Goal: Transaction & Acquisition: Purchase product/service

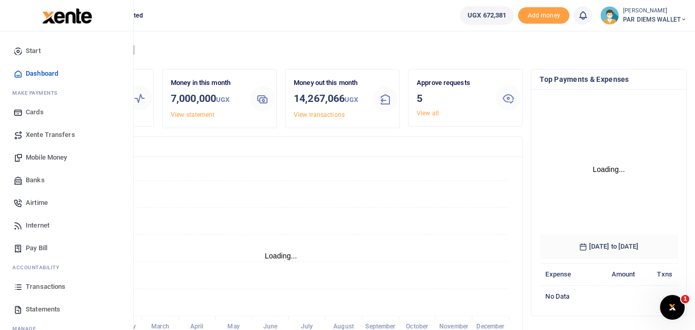
click at [16, 290] on icon at bounding box center [17, 286] width 9 height 9
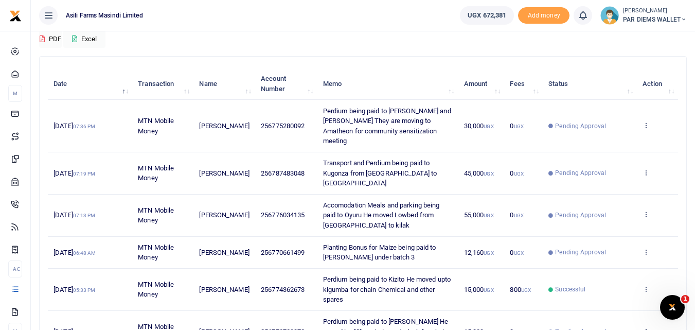
scroll to position [91, 0]
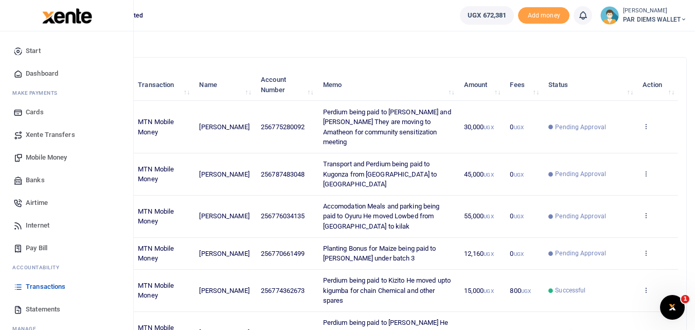
click at [50, 159] on span "Mobile Money" at bounding box center [46, 157] width 41 height 10
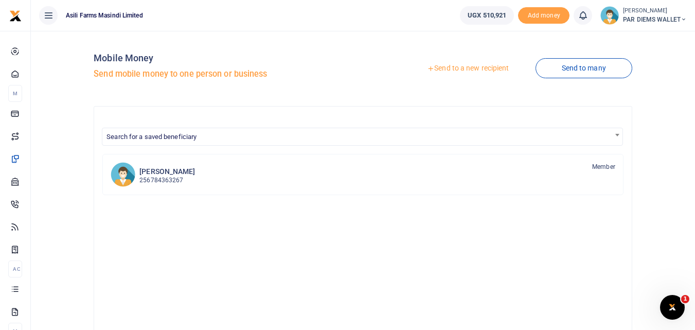
click at [462, 66] on link "Send to a new recipient" at bounding box center [468, 68] width 134 height 19
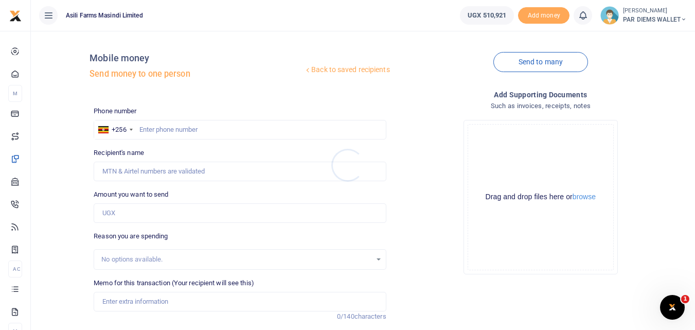
click at [169, 124] on div at bounding box center [347, 165] width 695 height 330
click at [165, 125] on input "text" at bounding box center [240, 130] width 292 height 20
click at [152, 218] on input "Amount you want to send" at bounding box center [240, 213] width 292 height 20
paste input "0772176536"
type input "0772176536"
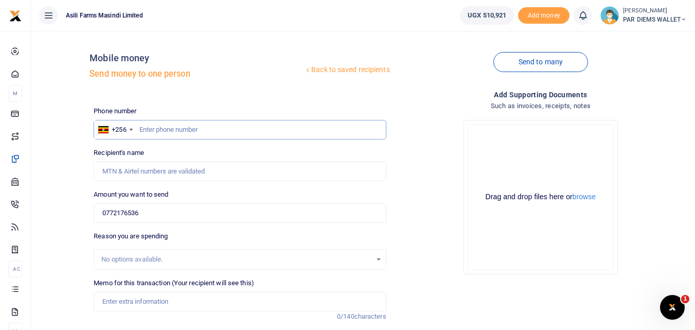
click at [181, 132] on input "text" at bounding box center [240, 130] width 292 height 20
type input "772176536"
type input "Jamaali Tabu"
type input "772176536"
click at [150, 212] on input "0772176536" at bounding box center [240, 213] width 292 height 20
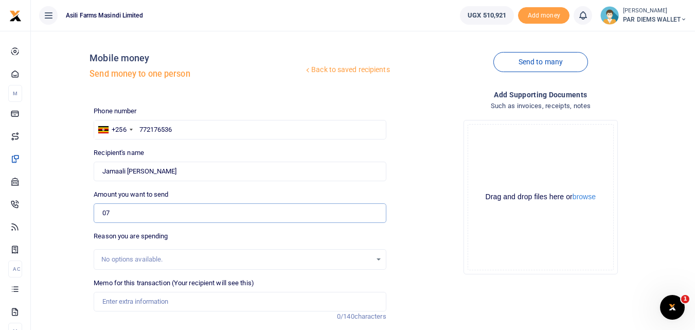
type input "0"
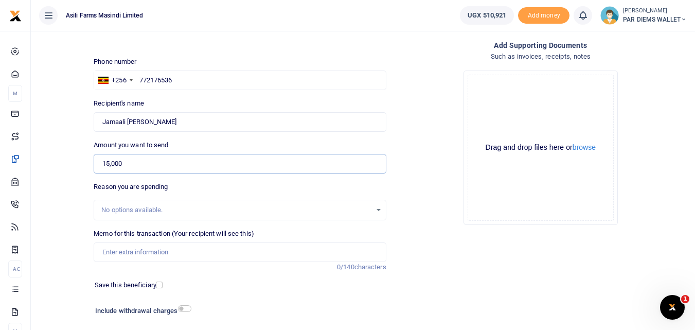
scroll to position [51, 0]
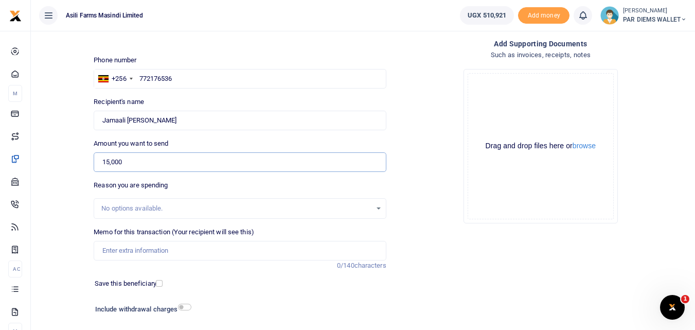
type input "15,000"
click at [170, 243] on input "Memo for this transaction (Your recipient will see this)" at bounding box center [240, 251] width 292 height 20
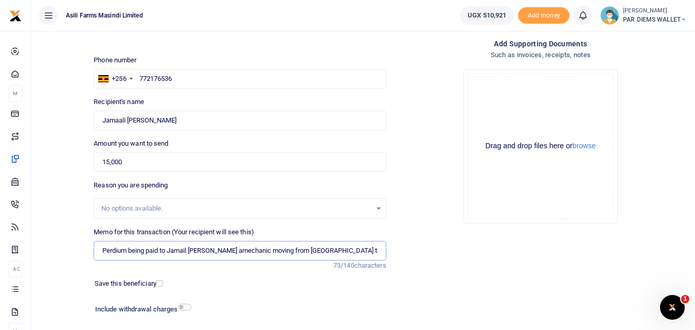
type input "Perdium being paid to Jamail Tabu amechanic moving from Bunyoro to Kilak"
click at [504, 94] on div "Drag and drop files here or browse Powered by Uppy" at bounding box center [541, 146] width 146 height 146
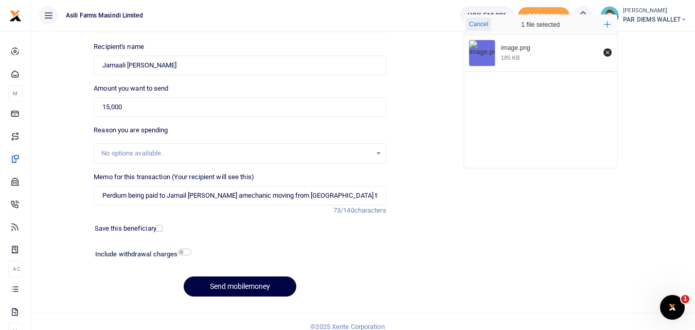
scroll to position [116, 0]
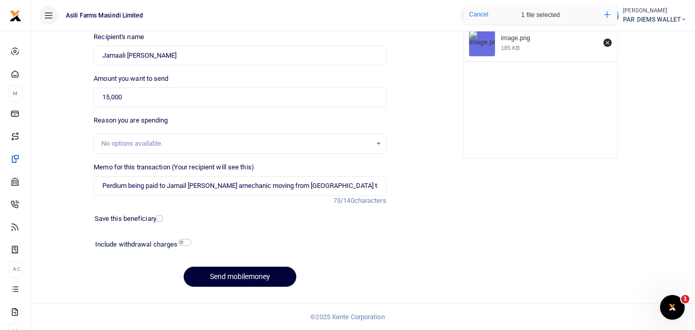
click at [266, 280] on button "Send mobilemoney" at bounding box center [240, 277] width 113 height 20
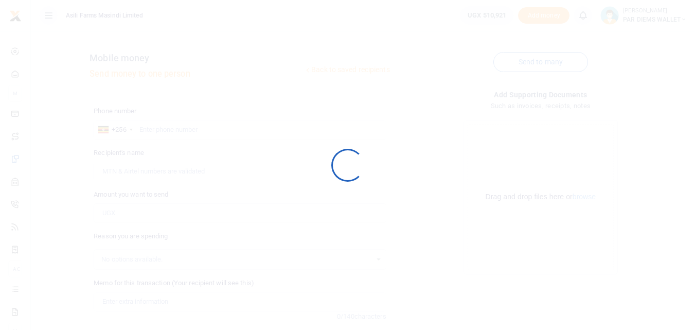
scroll to position [116, 0]
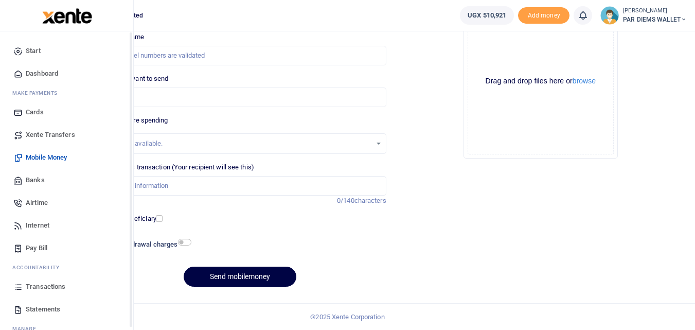
click at [15, 289] on icon at bounding box center [17, 286] width 9 height 9
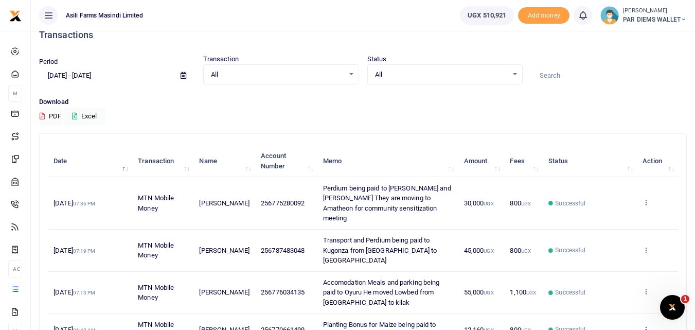
scroll to position [12, 0]
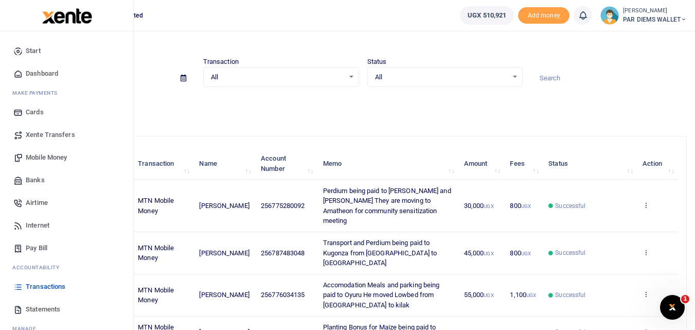
click at [18, 288] on icon at bounding box center [17, 286] width 9 height 9
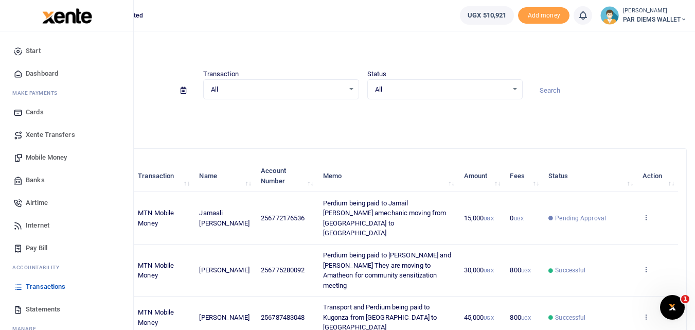
click at [51, 155] on span "Mobile Money" at bounding box center [46, 157] width 41 height 10
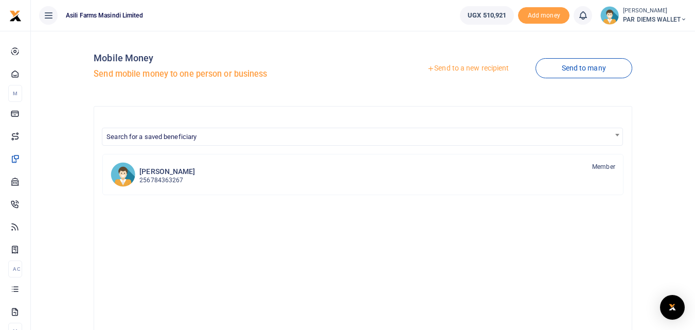
click at [469, 68] on link "Send to a new recipient" at bounding box center [468, 68] width 134 height 19
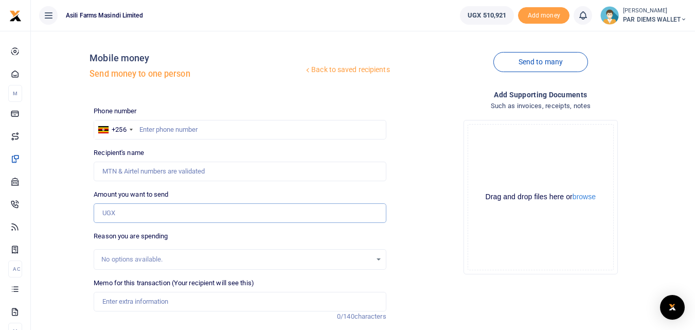
click at [121, 213] on input "Amount you want to send" at bounding box center [240, 213] width 292 height 20
paste input "0783166032"
type input "0783166032"
click at [161, 131] on input "text" at bounding box center [240, 130] width 292 height 20
type input "783166032"
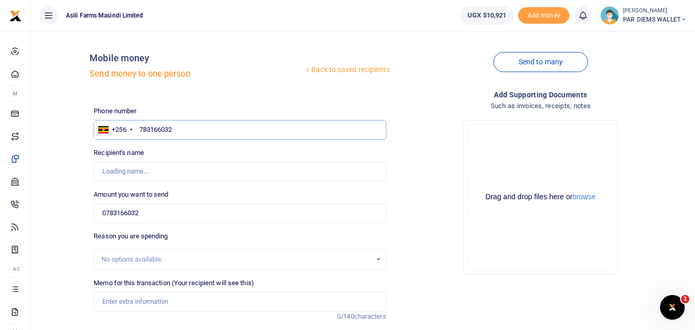
type input "Kaahwa Innocent"
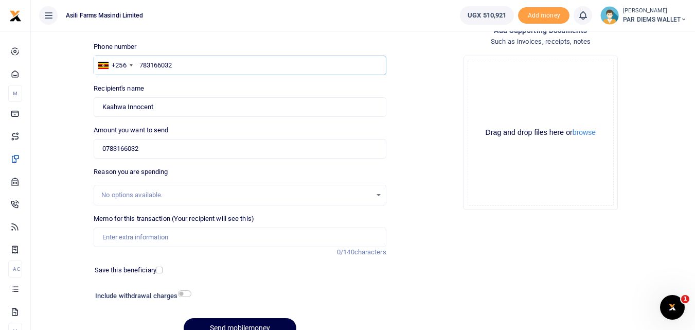
scroll to position [66, 0]
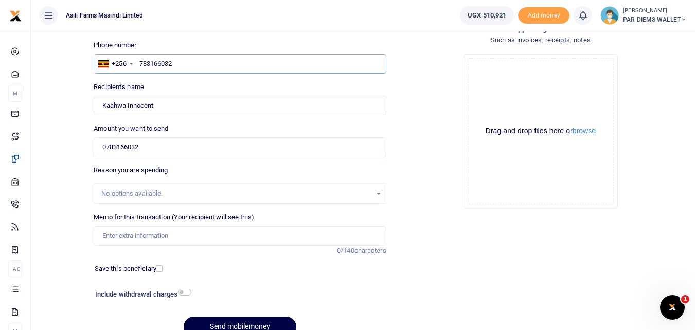
type input "783166032"
click at [177, 231] on input "Memo for this transaction (Your recipient will see this)" at bounding box center [240, 236] width 292 height 20
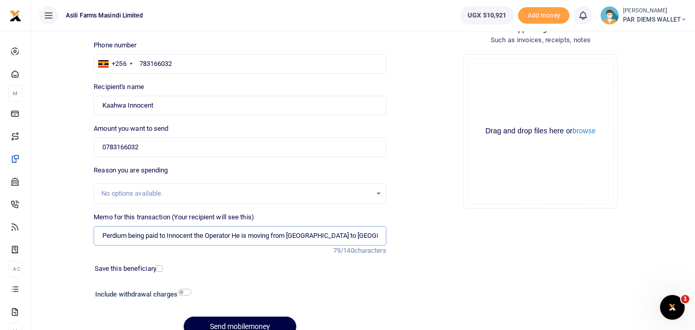
type input "Perdium being paid to Innocent the Operator He is moving from [GEOGRAPHIC_DATA]…"
click at [504, 94] on div "Drag and drop files here or browse Powered by Uppy" at bounding box center [541, 131] width 146 height 146
click at [505, 77] on div "Drag and drop files here or browse Powered by Uppy" at bounding box center [541, 131] width 146 height 146
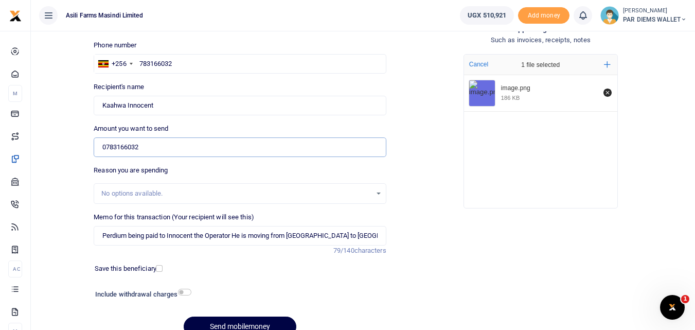
click at [172, 141] on input "0783166032" at bounding box center [240, 147] width 292 height 20
type input "0"
type input "15,000"
click at [242, 325] on button "Send mobilemoney" at bounding box center [240, 327] width 113 height 20
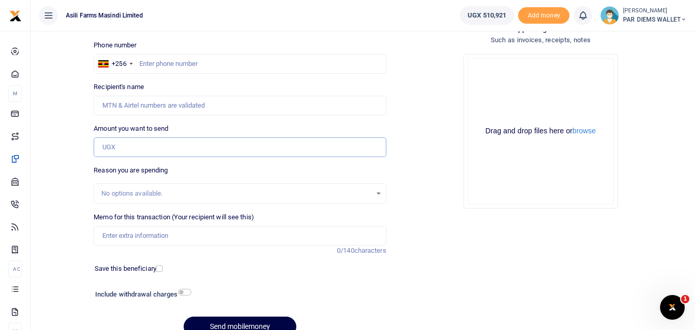
click at [122, 147] on input "Amount you want to send" at bounding box center [240, 147] width 292 height 20
paste input "0772583248"
type input "0772583248"
click at [159, 64] on input "text" at bounding box center [240, 64] width 292 height 20
type input "772583248"
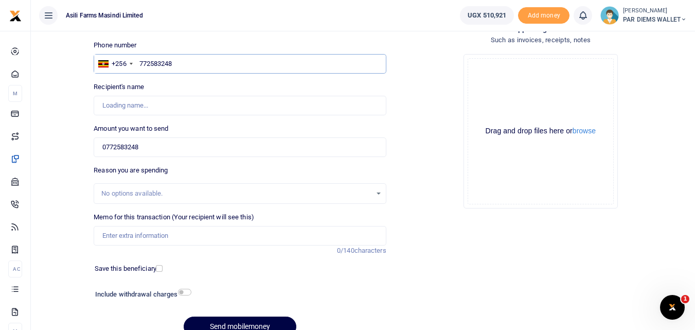
type input "[PERSON_NAME]"
type input "772583248"
click at [167, 148] on input "0772583248" at bounding box center [240, 147] width 292 height 20
click at [160, 145] on input "0772583248" at bounding box center [240, 147] width 292 height 20
type input "0"
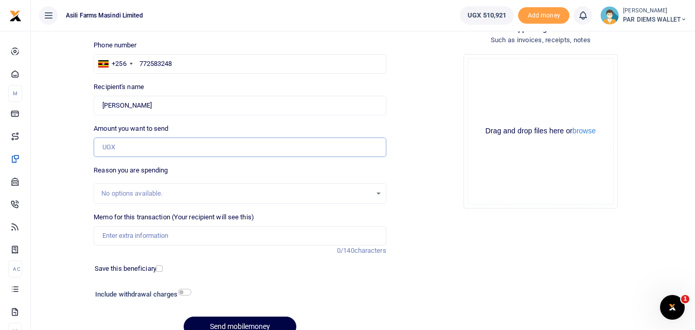
type input "0"
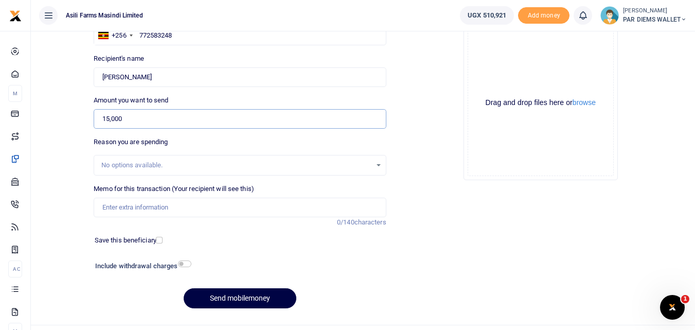
scroll to position [95, 0]
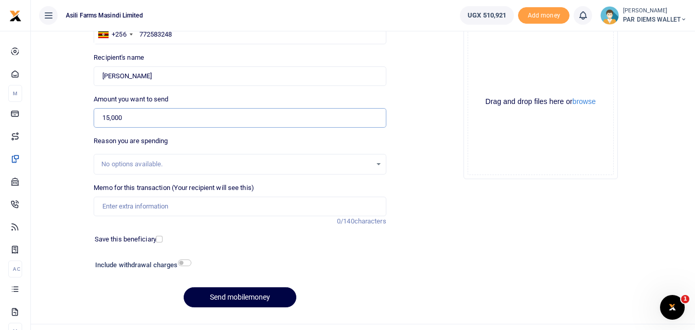
type input "15,000"
click at [126, 212] on input "Memo for this transaction (Your recipient will see this)" at bounding box center [240, 207] width 292 height 20
click at [118, 199] on input "Memo for this transaction (Your recipient will see this)" at bounding box center [240, 207] width 292 height 20
type input "P"
type input "M"
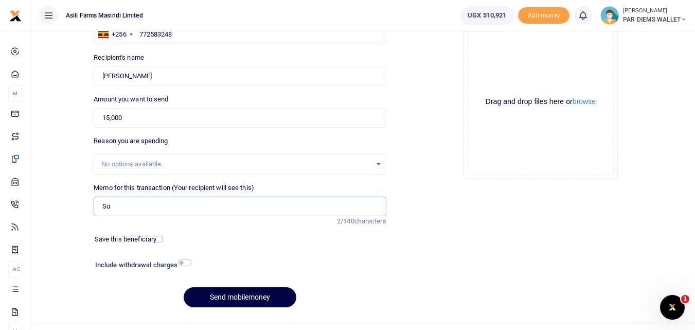
type input "S"
type input "Meals for Edwin Lokis Driver"
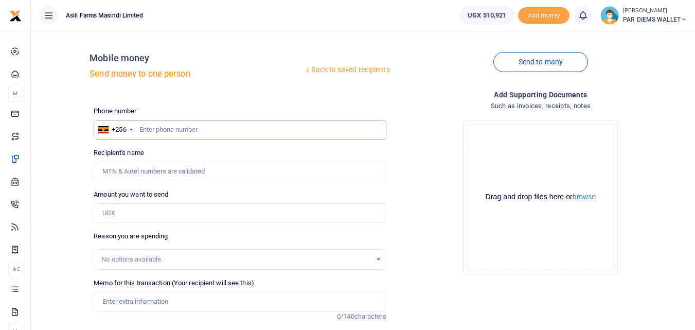
click at [182, 135] on input "text" at bounding box center [240, 130] width 292 height 20
click at [215, 129] on input "text" at bounding box center [240, 130] width 292 height 20
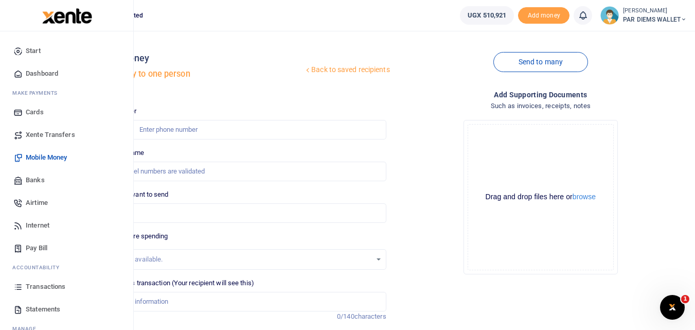
click at [20, 285] on icon at bounding box center [17, 286] width 9 height 9
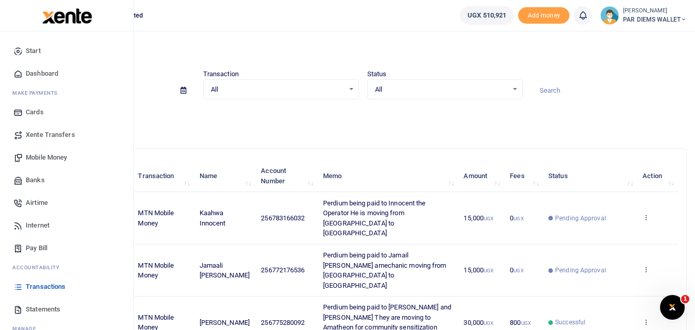
click at [40, 154] on span "Mobile Money" at bounding box center [46, 157] width 41 height 10
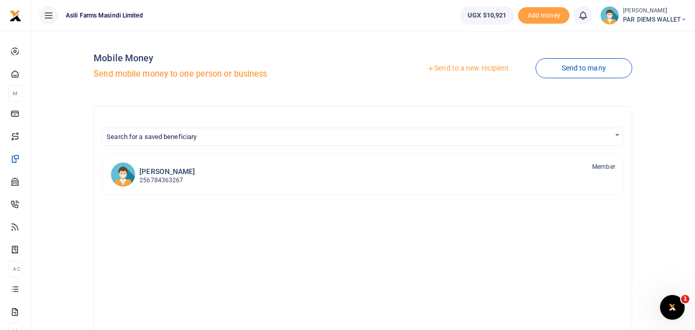
click at [469, 69] on link "Send to a new recipient" at bounding box center [468, 68] width 134 height 19
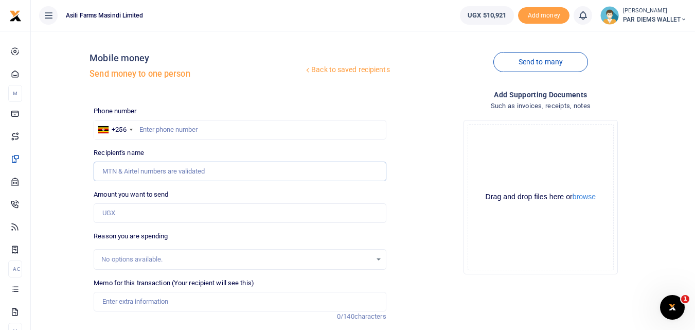
click at [135, 180] on input "Recipient's name" at bounding box center [240, 172] width 292 height 20
click at [110, 219] on input "Amount you want to send" at bounding box center [240, 213] width 292 height 20
paste input "0772583248"
type input "0772583248"
click at [158, 128] on input "text" at bounding box center [240, 130] width 292 height 20
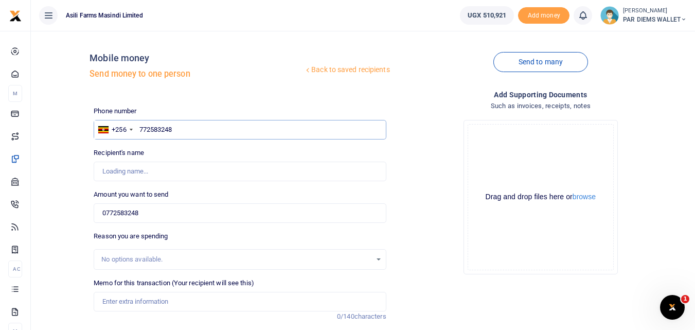
type input "772583248"
click at [155, 214] on input "0772583248" at bounding box center [240, 213] width 292 height 20
type input "Edwin Mbabazi"
type input "0"
type input "1"
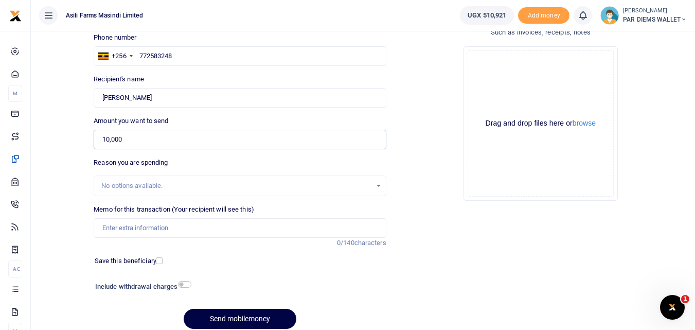
scroll to position [75, 0]
type input "10,000"
click at [132, 236] on input "Memo for this transaction (Your recipient will see this)" at bounding box center [240, 227] width 292 height 20
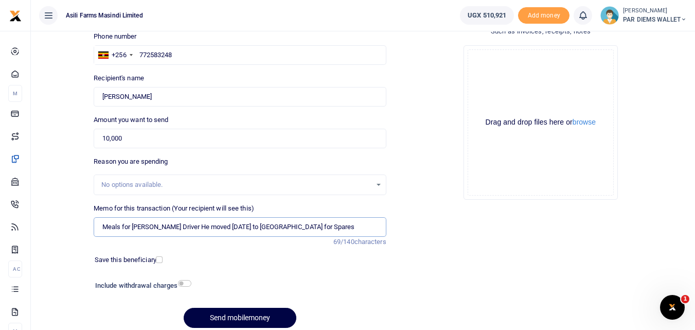
click at [315, 228] on input "Meals for Edwin Lokis Driver He moved yesterday to Bunyoro for Spares" at bounding box center [240, 227] width 292 height 20
type input "Meals for Edwin Lokis Driver He moved yesterday to Bunyoro for Spares"
click at [512, 67] on div "Drag and drop files here or browse Powered by Uppy" at bounding box center [541, 122] width 146 height 146
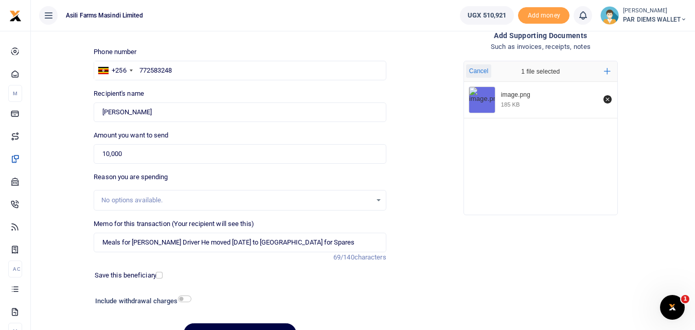
scroll to position [116, 0]
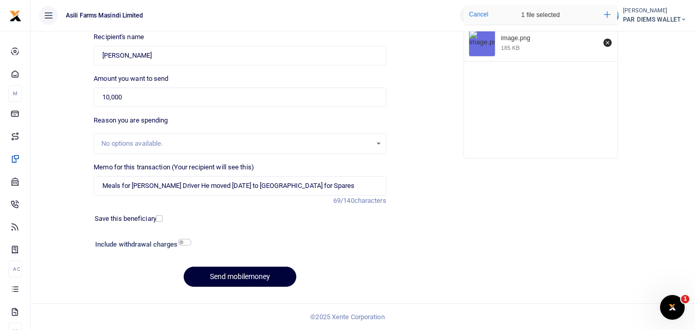
click at [226, 273] on button "Send mobilemoney" at bounding box center [240, 277] width 113 height 20
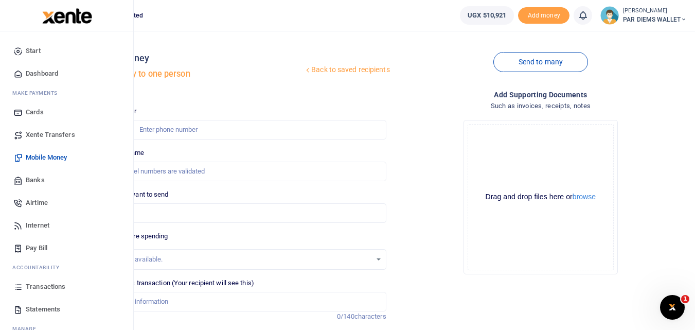
click at [20, 293] on link "Transactions" at bounding box center [66, 286] width 117 height 23
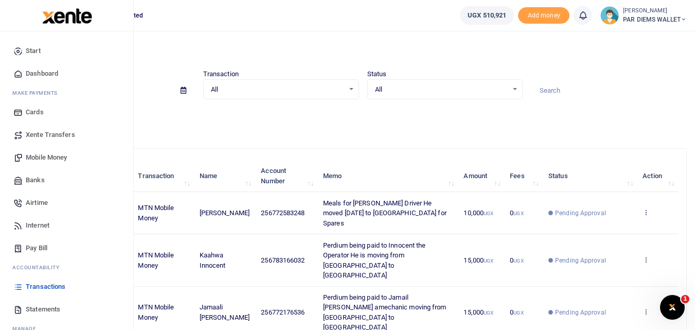
click at [45, 151] on link "Mobile Money" at bounding box center [66, 157] width 117 height 23
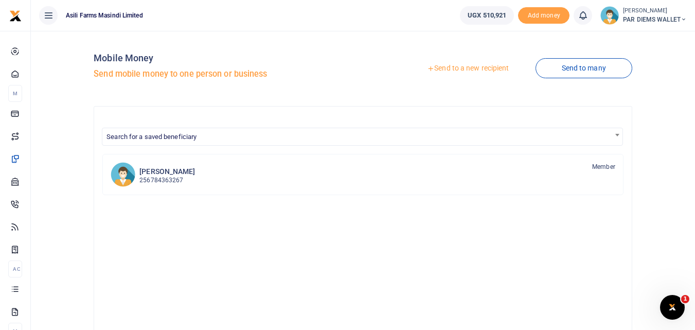
click at [451, 65] on link "Send to a new recipient" at bounding box center [468, 68] width 134 height 19
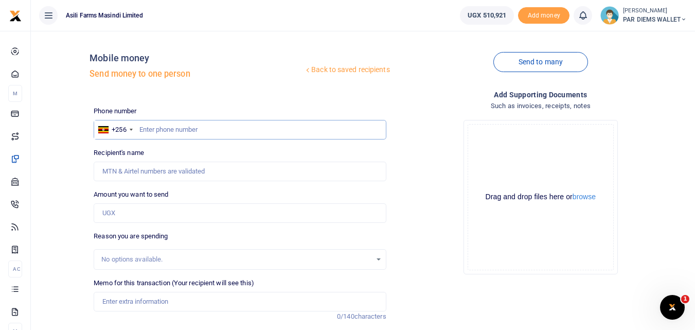
click at [154, 136] on input "text" at bounding box center [240, 130] width 292 height 20
type input "784040395"
type input "Samuel Mpande"
type input "784040395"
click at [157, 219] on input "Amount you want to send" at bounding box center [240, 213] width 292 height 20
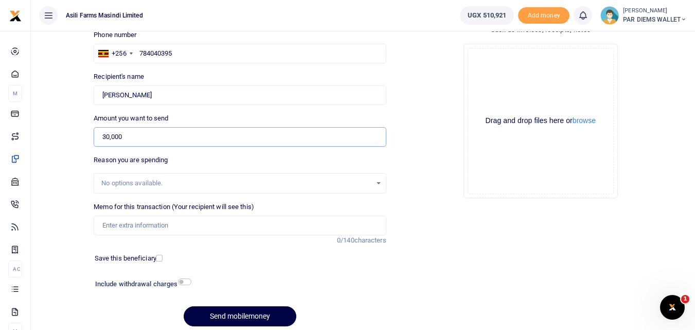
scroll to position [77, 0]
type input "30,000"
click at [120, 224] on input "Memo for this transaction (Your recipient will see this)" at bounding box center [240, 225] width 292 height 20
type input "P"
type input "p"
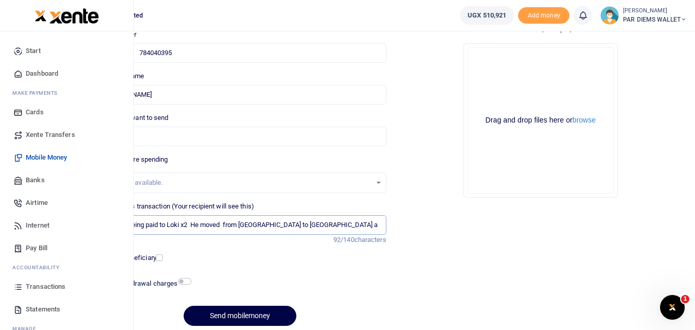
type input "Perdium being paid to Loki x2 He moved from Kilak to Bunyoro and back to Kilak …"
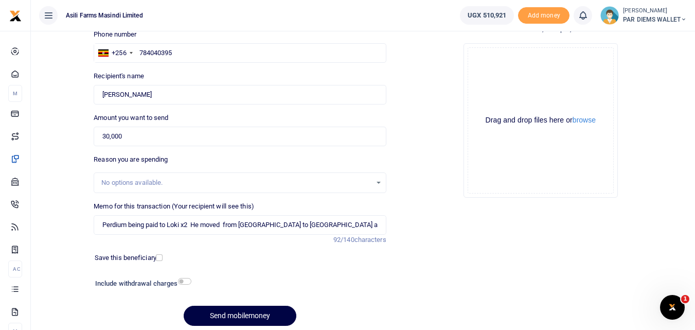
click at [522, 60] on div "Drag and drop files here or browse Powered by Uppy" at bounding box center [541, 120] width 146 height 146
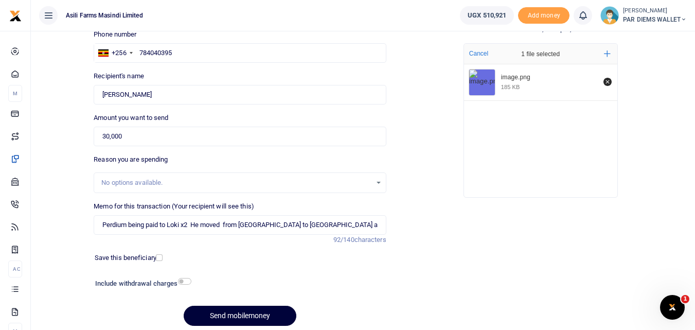
click at [276, 317] on button "Send mobilemoney" at bounding box center [240, 316] width 113 height 20
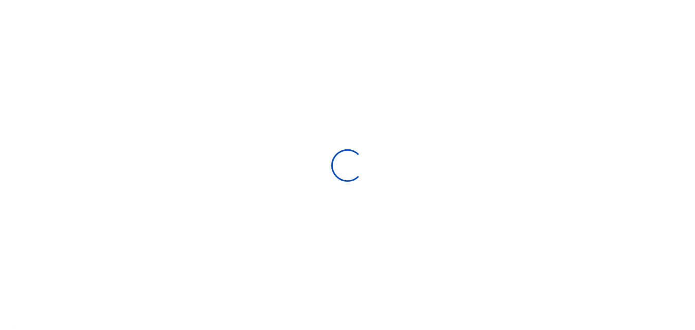
scroll to position [77, 0]
select select "Loading bundles"
select select
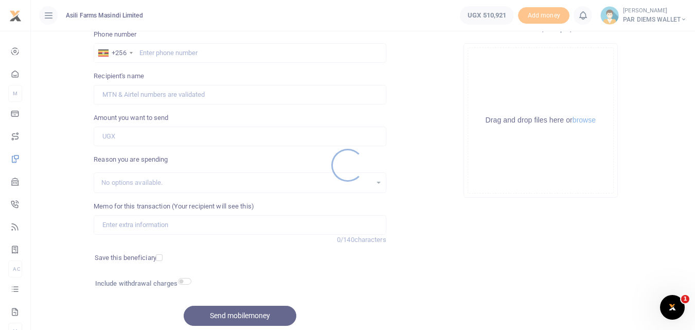
scroll to position [0, 0]
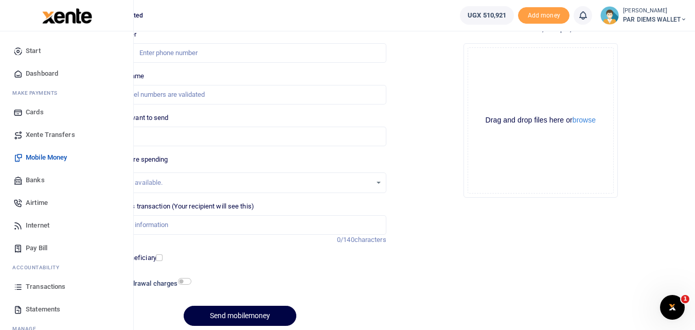
click at [15, 286] on icon at bounding box center [17, 286] width 9 height 9
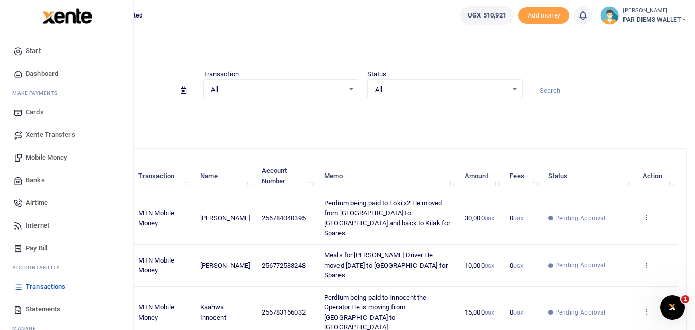
click at [44, 155] on span "Mobile Money" at bounding box center [46, 157] width 41 height 10
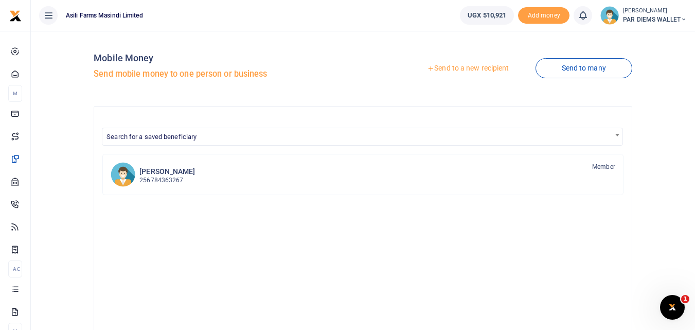
click at [470, 61] on link "Send to a new recipient" at bounding box center [468, 68] width 134 height 19
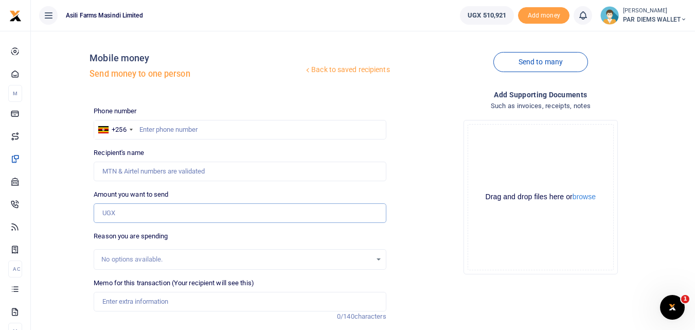
click at [130, 219] on input "Amount you want to send" at bounding box center [240, 213] width 292 height 20
paste input "0772583248"
type input "0772583248"
click at [171, 131] on input "text" at bounding box center [240, 130] width 292 height 20
type input "772583248"
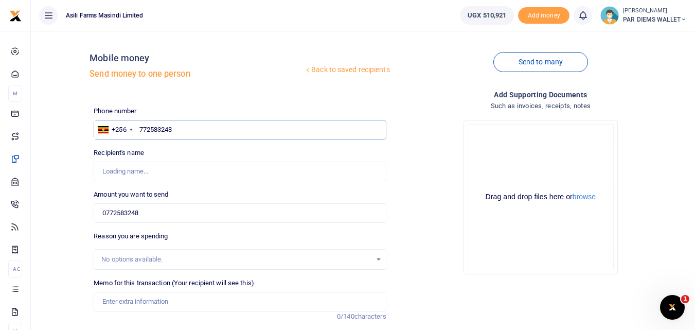
type input "Edwin Mbabazi"
type input "772583248"
click at [151, 214] on input "0772583248" at bounding box center [240, 213] width 292 height 20
type input "0"
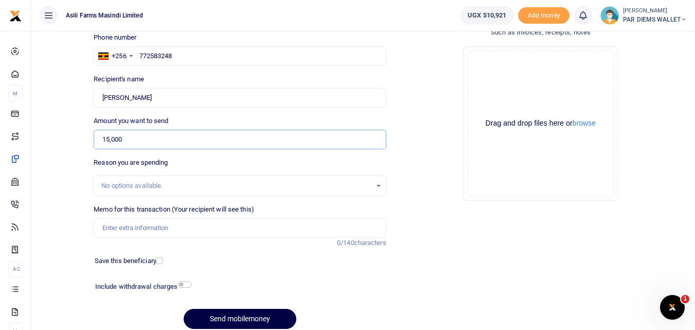
scroll to position [78, 0]
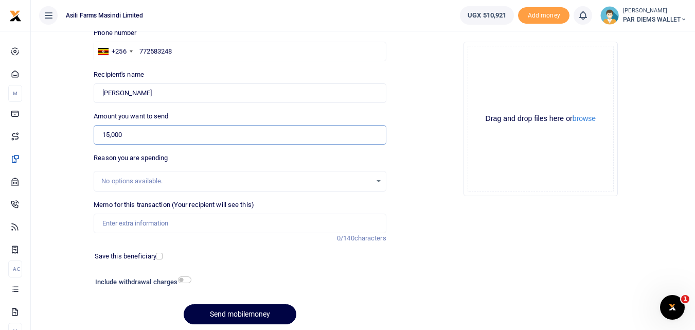
type input "15,000"
click at [125, 224] on input "Memo for this transaction (Your recipient will see this)" at bounding box center [240, 224] width 292 height 20
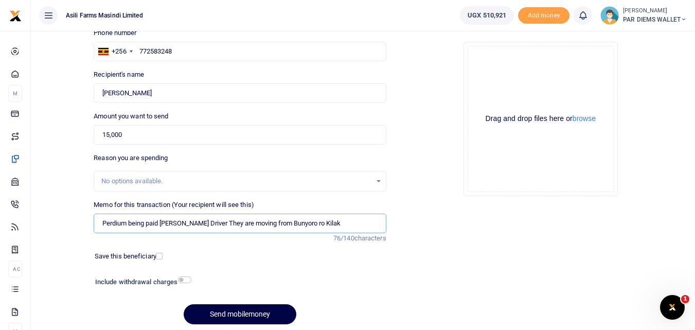
type input "Perdium being paid Edwin Lokis Driver They are moving from Bunyoro ro Kilak"
click at [532, 72] on div "Drag and drop files here or browse Powered by Uppy" at bounding box center [541, 119] width 146 height 146
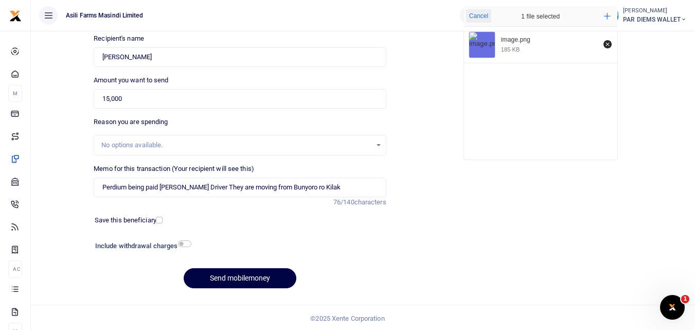
scroll to position [116, 0]
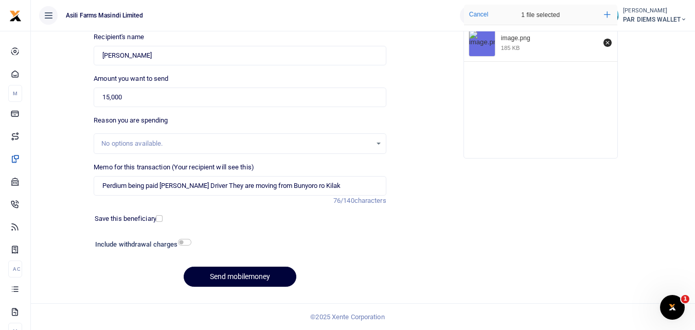
click at [247, 276] on button "Send mobilemoney" at bounding box center [240, 277] width 113 height 20
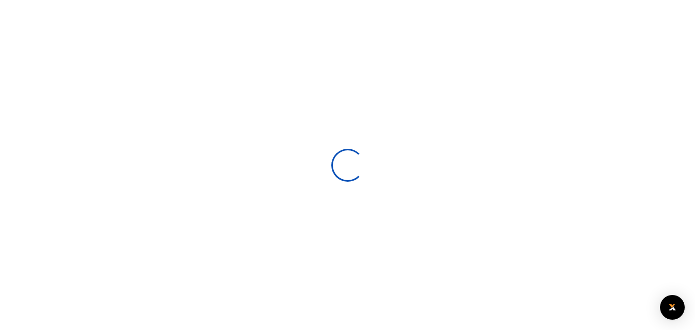
select select
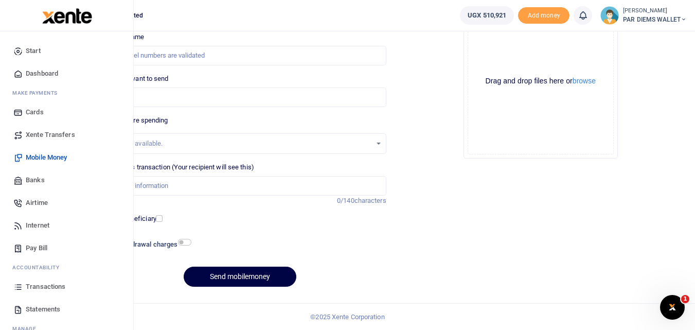
click at [19, 286] on icon at bounding box center [17, 286] width 9 height 9
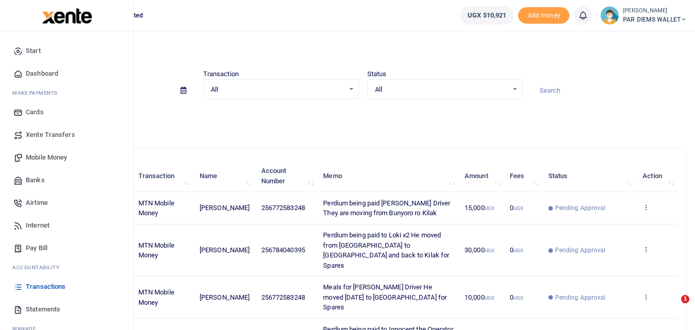
click at [32, 152] on link "Mobile Money" at bounding box center [66, 157] width 117 height 23
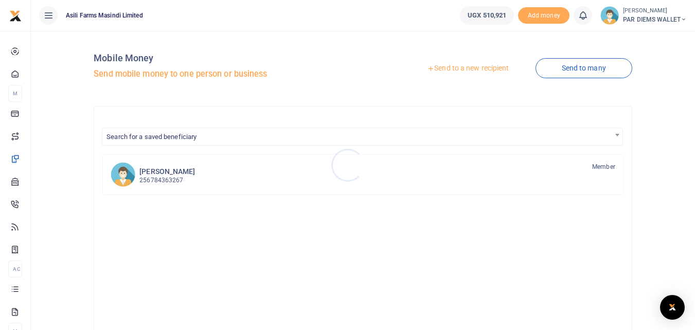
click at [458, 67] on div at bounding box center [347, 165] width 695 height 330
click at [467, 69] on link "Send to a new recipient" at bounding box center [468, 68] width 134 height 19
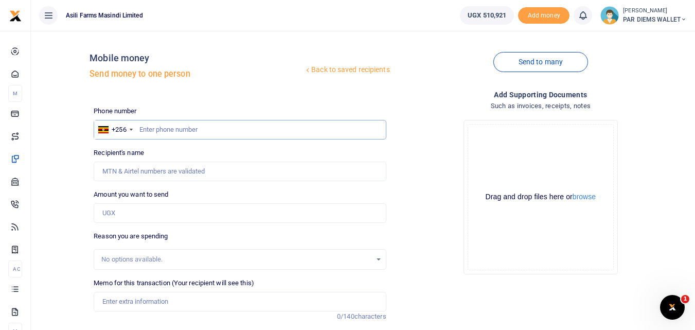
click at [161, 129] on input "text" at bounding box center [240, 130] width 292 height 20
type input "771019673"
type input "Raymond Kibuka"
type input "771019673"
click at [136, 223] on div "Phone number +256 Uganda +256 771019673 Phone is required. Recipient's name Fou…" at bounding box center [240, 258] width 301 height 305
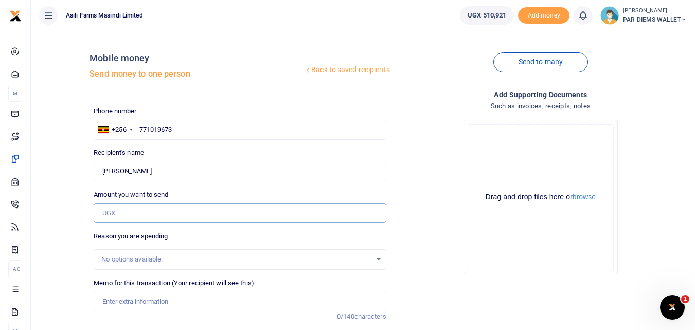
click at [131, 216] on input "Amount you want to send" at bounding box center [240, 213] width 292 height 20
type input "30,000"
drag, startPoint x: 693, startPoint y: 192, endPoint x: 703, endPoint y: 175, distance: 19.3
click at [695, 175] on html "Start Dashboard M ake Payments Cards Xente Transfers Mobile Money Banks Airtime" at bounding box center [347, 223] width 695 height 446
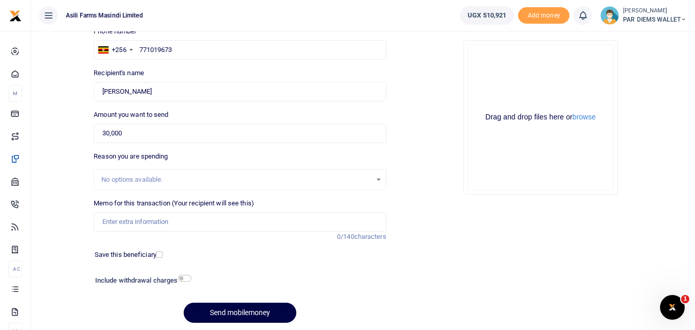
scroll to position [116, 0]
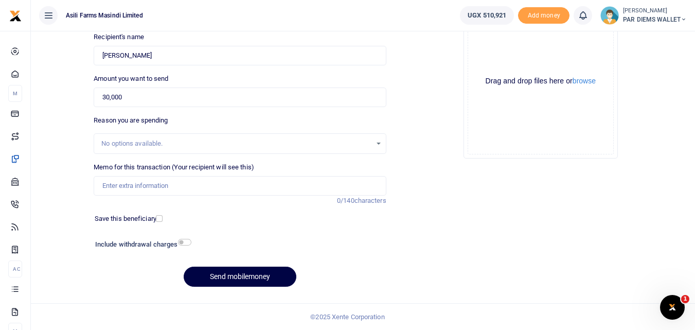
click at [127, 294] on div "Phone number +256 Uganda +256 771019673 Phone is required. Recipient's name Fou…" at bounding box center [240, 142] width 301 height 305
click at [131, 186] on input "Memo for this transaction (Your recipient will see this)" at bounding box center [240, 186] width 292 height 20
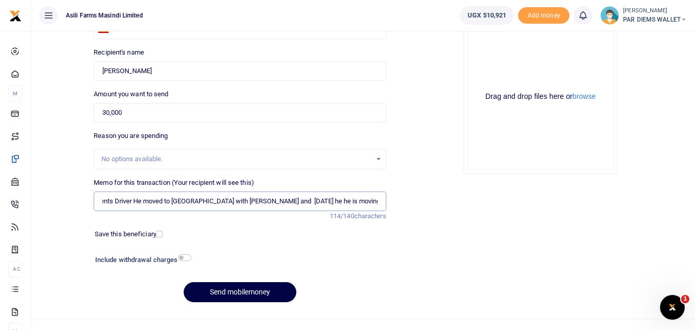
scroll to position [99, 0]
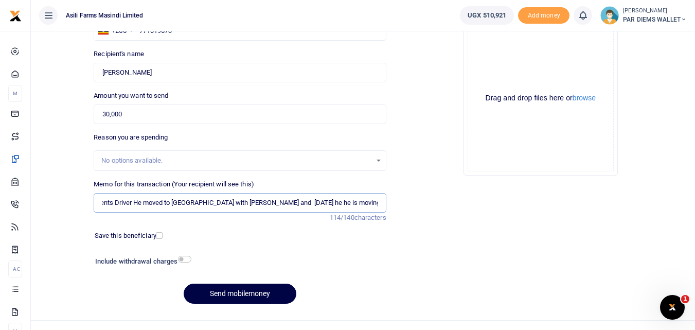
type input "Perdium being paid to Vincents Driver He moved to Amatheon with Nancy and today…"
click at [504, 63] on div "Drag and drop files here or browse Powered by Uppy" at bounding box center [541, 98] width 146 height 146
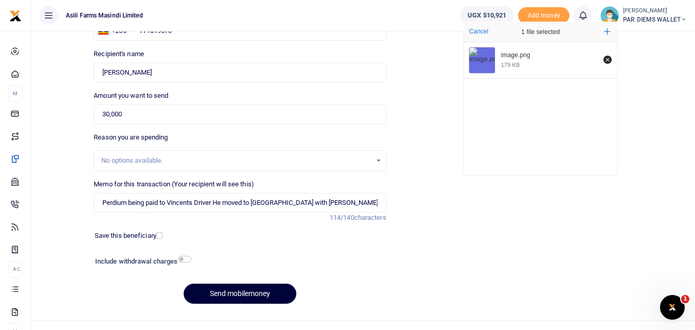
click at [228, 287] on button "Send mobilemoney" at bounding box center [240, 294] width 113 height 20
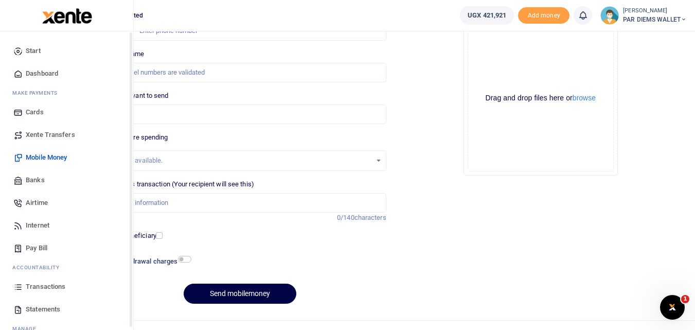
click at [13, 286] on link "Transactions" at bounding box center [66, 286] width 117 height 23
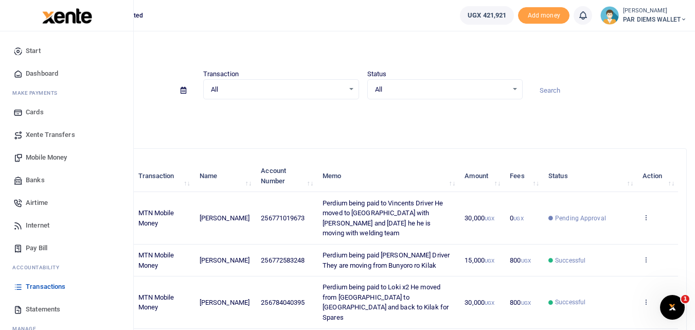
click at [15, 285] on icon at bounding box center [17, 286] width 9 height 9
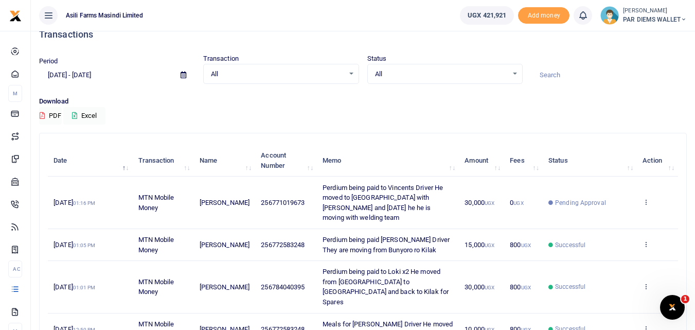
scroll to position [14, 0]
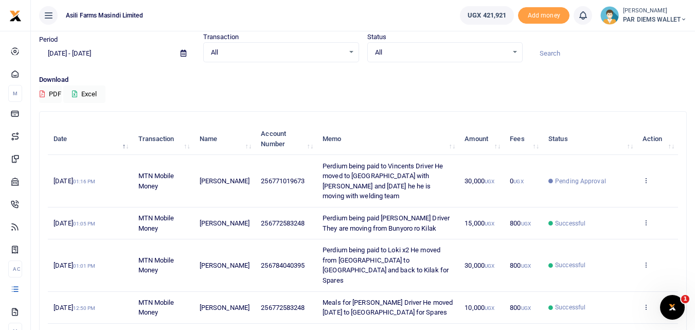
scroll to position [35, 0]
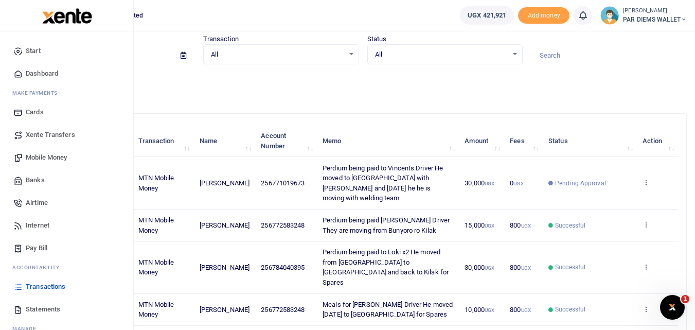
click at [50, 156] on span "Mobile Money" at bounding box center [46, 157] width 41 height 10
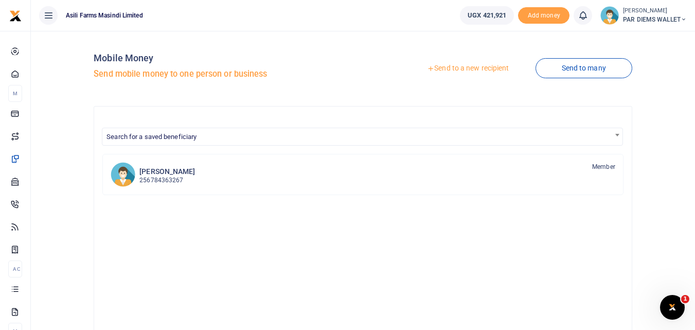
click at [459, 65] on link "Send to a new recipient" at bounding box center [468, 68] width 134 height 19
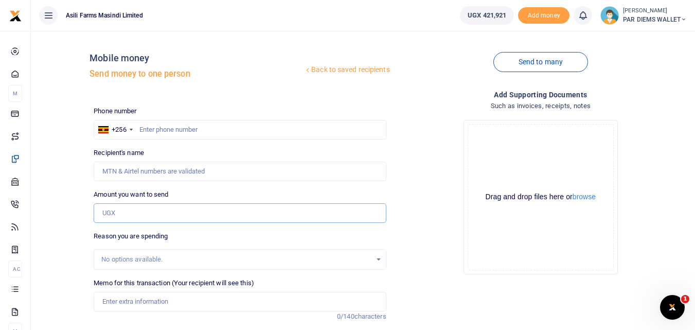
paste input "0763722262"
type input "0763722262"
click at [152, 135] on input "text" at bounding box center [240, 130] width 292 height 20
type input "753722252"
type input "Joseph Kabooli"
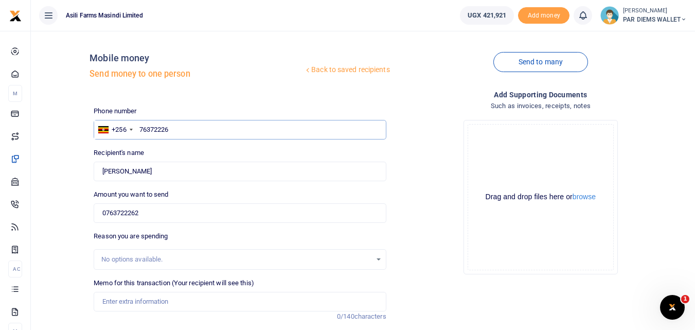
type input "763722262"
type input "Polline Nangabi"
type input "763722262"
click at [164, 216] on input "0763722262" at bounding box center [240, 213] width 292 height 20
type input "0"
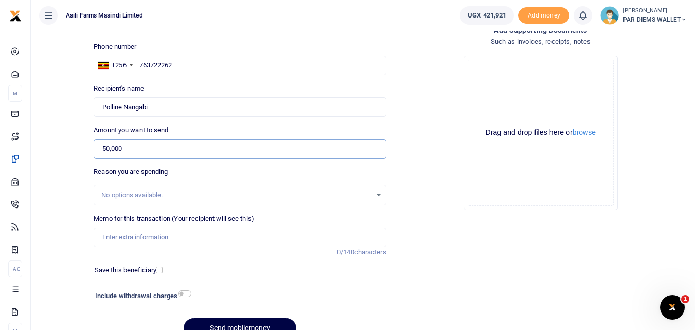
scroll to position [67, 0]
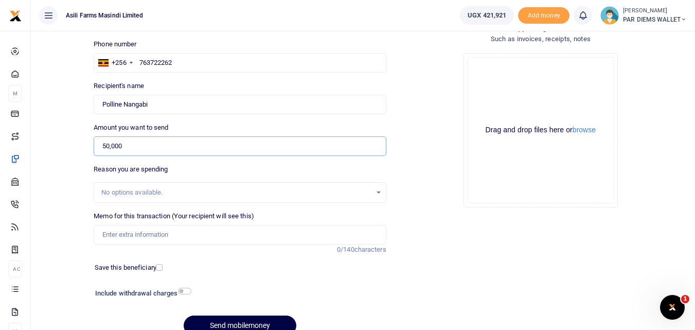
type input "50,000"
click at [148, 241] on input "Memo for this transaction (Your recipient will see this)" at bounding box center [240, 235] width 292 height 20
click at [116, 230] on input "Memo for this transaction (Your recipient will see this)" at bounding box center [240, 235] width 292 height 20
type input "P"
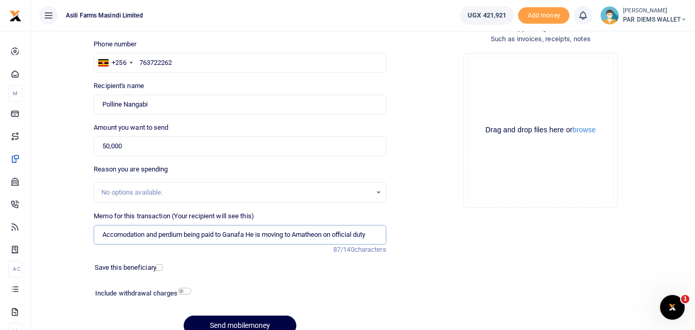
type input "Accomodation and perdium being paid to Ganafa He is moving to Amatheon on offic…"
click at [501, 91] on div "Drag and drop files here or browse Powered by Uppy" at bounding box center [541, 130] width 146 height 146
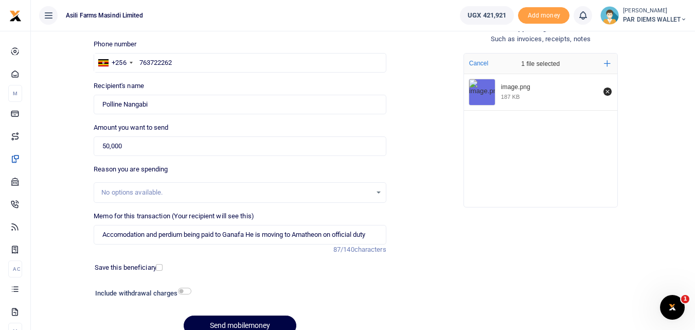
click at [259, 320] on div at bounding box center [264, 324] width 12 height 12
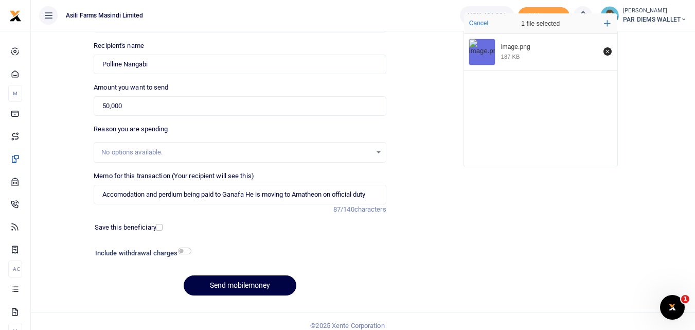
scroll to position [116, 0]
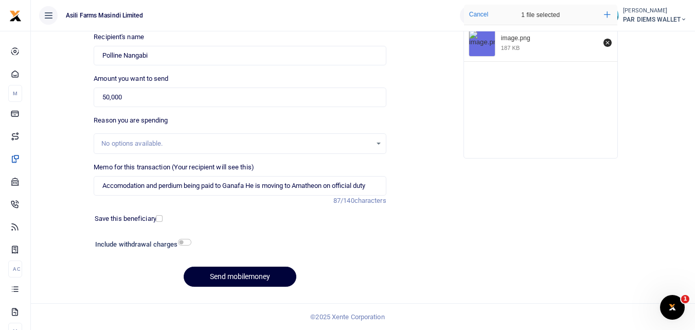
click at [236, 281] on button "Send mobilemoney" at bounding box center [240, 277] width 113 height 20
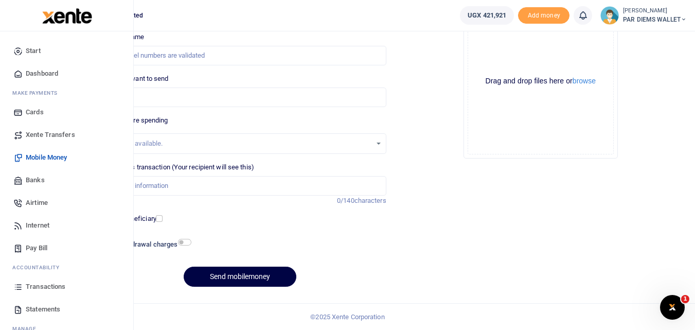
click at [20, 287] on icon at bounding box center [17, 286] width 9 height 9
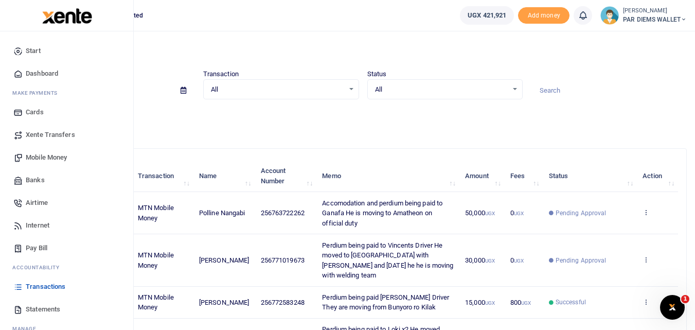
click at [43, 153] on span "Mobile Money" at bounding box center [46, 157] width 41 height 10
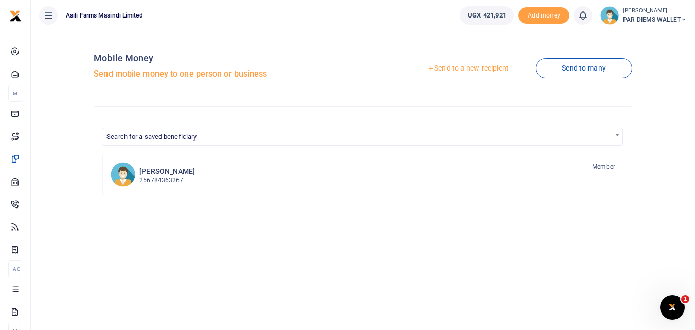
scroll to position [207, 0]
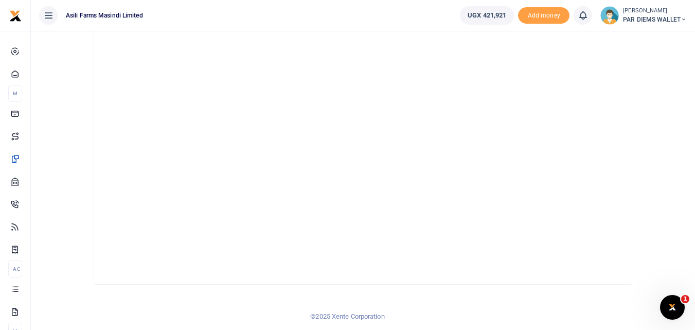
click at [284, 115] on div "Dickson Kakuru 256784363267 Member" at bounding box center [362, 103] width 521 height 314
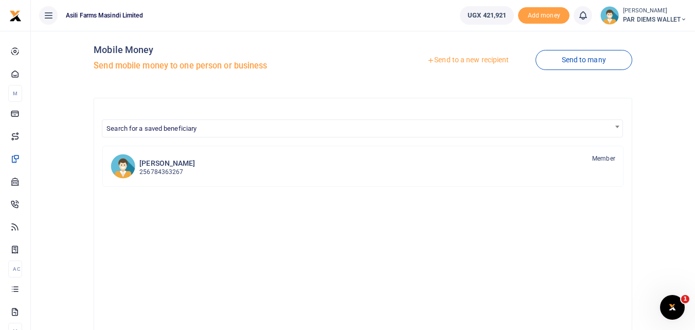
scroll to position [5, 0]
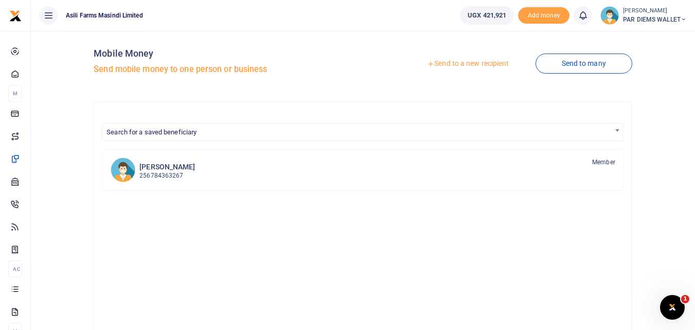
click at [487, 57] on link "Send to a new recipient" at bounding box center [468, 64] width 134 height 19
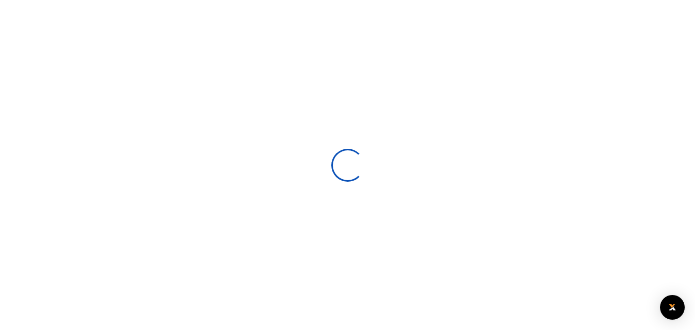
select select
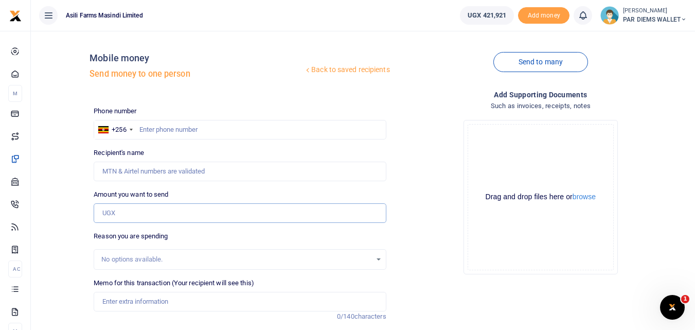
click at [130, 206] on input "Amount you want to send" at bounding box center [240, 213] width 292 height 20
paste input "0782490994"
type input "0782490994"
click at [170, 132] on input "text" at bounding box center [240, 130] width 292 height 20
type input "782490994"
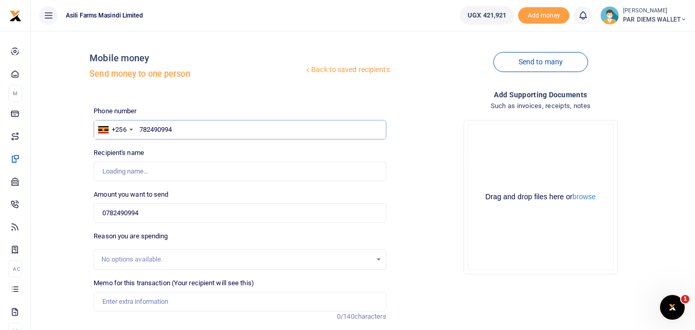
type input "Susan Katusabe"
type input "782490994"
click at [166, 212] on input "0782490994" at bounding box center [240, 213] width 292 height 20
type input "0"
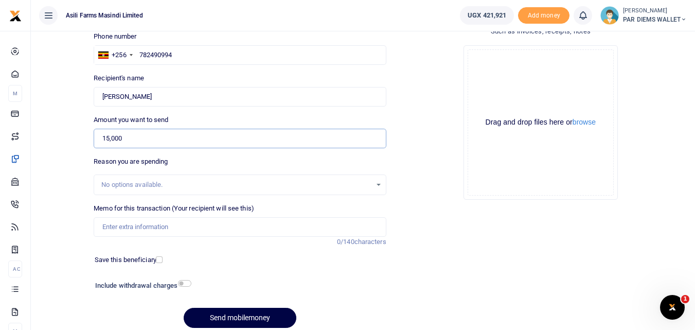
scroll to position [83, 0]
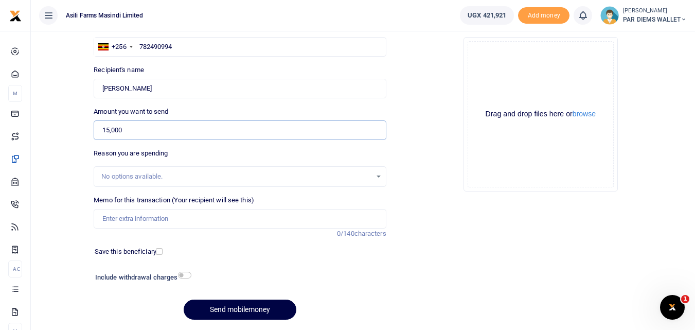
type input "15,000"
click at [161, 221] on input "Memo for this transaction (Your recipient will see this)" at bounding box center [240, 219] width 292 height 20
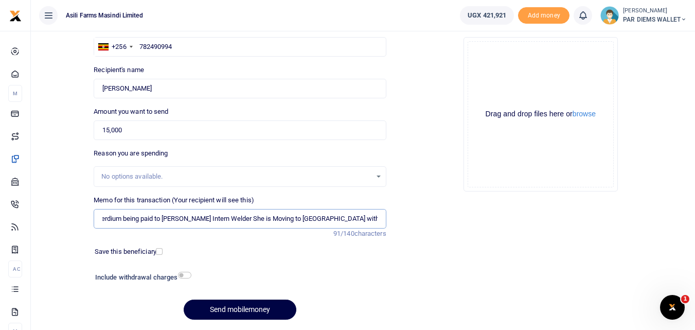
scroll to position [0, 7]
type input "Perdium being paid to Susan Intern Welder She is Moving to Amatheon with Abdual…"
click at [522, 68] on div "Drag and drop files here or browse Powered by Uppy" at bounding box center [541, 114] width 146 height 146
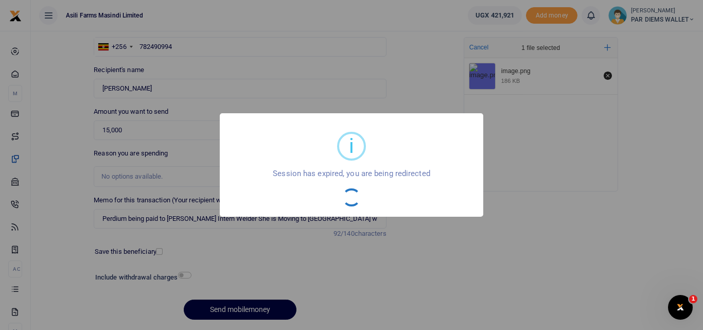
click at [241, 306] on div "i × Session has expired, you are being redirected OK No Cancel" at bounding box center [351, 165] width 703 height 330
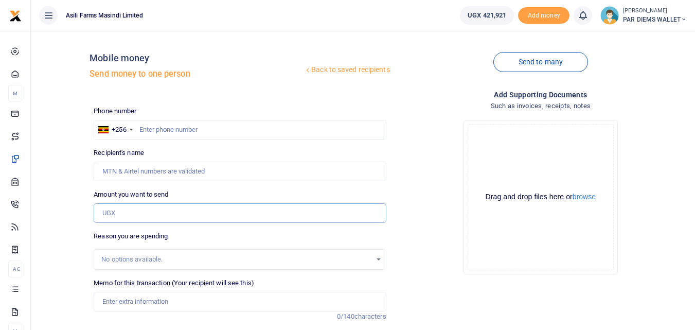
click at [142, 210] on input "Amount you want to send" at bounding box center [240, 213] width 292 height 20
click at [127, 213] on input "Amount you want to send" at bounding box center [240, 213] width 292 height 20
paste input "0782490994"
type input "0782490994"
click at [161, 126] on input "text" at bounding box center [240, 130] width 292 height 20
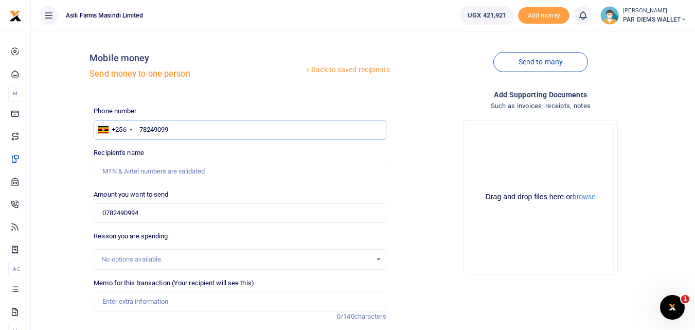
type input "782490994"
type input "Susan Katusabe"
type input "782490994"
click at [164, 214] on input "0782490994" at bounding box center [240, 213] width 292 height 20
type input "0"
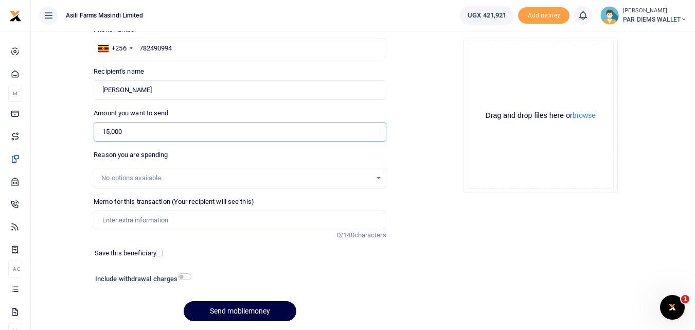
scroll to position [82, 0]
type input "15,000"
click at [158, 223] on input "Memo for this transaction (Your recipient will see this)" at bounding box center [240, 220] width 292 height 20
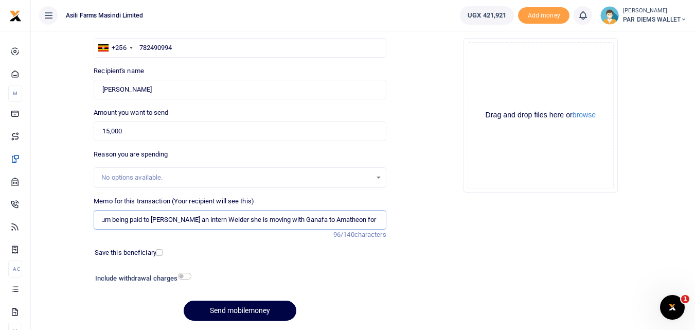
scroll to position [0, 18]
type input "Perdium being paid to Susan an intern Welder she is moving with Ganafa to Amath…"
click at [508, 69] on div "Drag and drop files here or browse Powered by Uppy" at bounding box center [541, 115] width 146 height 146
click at [486, 67] on div "Drag and drop files here or browse Powered by Uppy" at bounding box center [541, 115] width 146 height 146
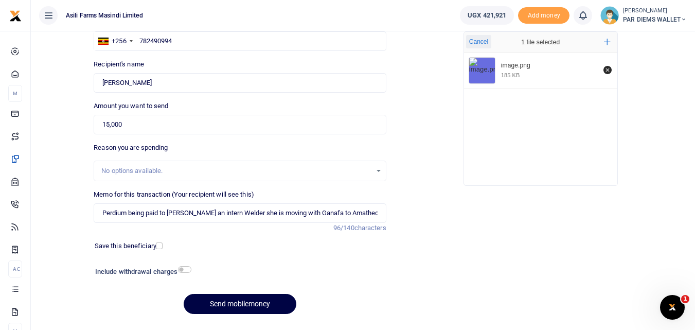
scroll to position [86, 0]
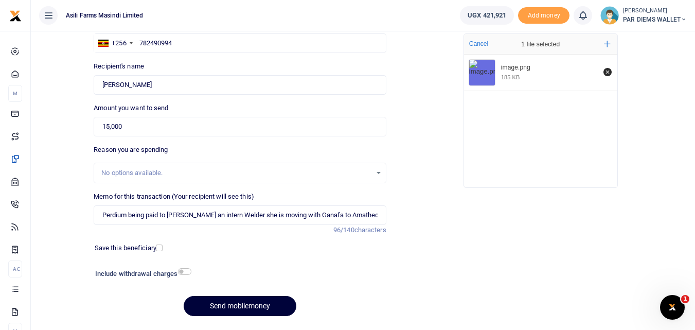
click at [262, 309] on button "Send mobilemoney" at bounding box center [240, 306] width 113 height 20
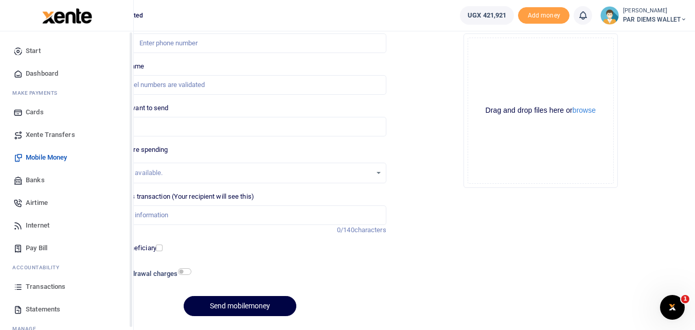
click at [13, 291] on icon at bounding box center [17, 286] width 9 height 9
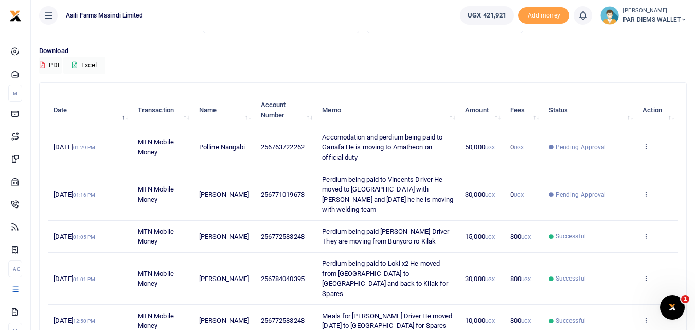
scroll to position [61, 0]
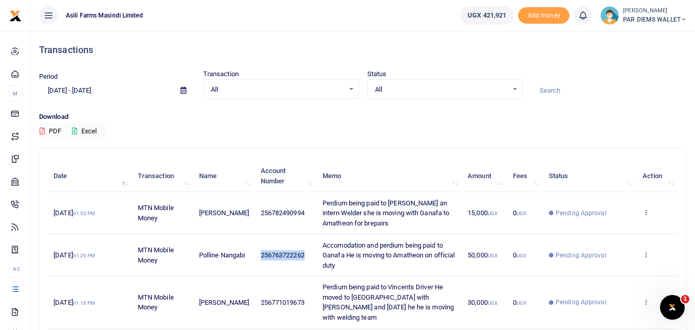
drag, startPoint x: 297, startPoint y: 256, endPoint x: 248, endPoint y: 256, distance: 49.4
click at [255, 256] on td "256763722262" at bounding box center [286, 255] width 62 height 42
copy span "256763722262"
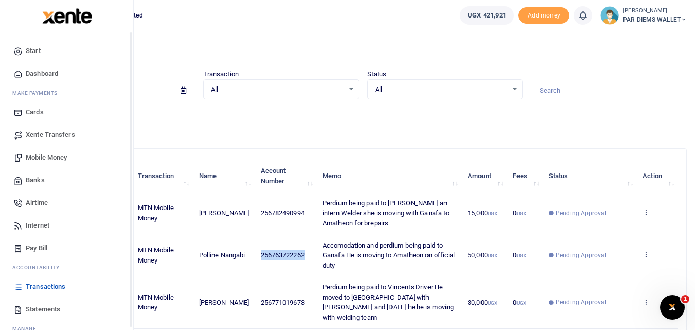
click at [46, 154] on span "Mobile Money" at bounding box center [46, 157] width 41 height 10
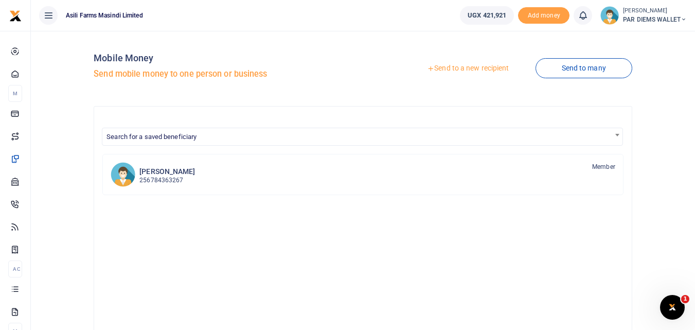
click at [468, 64] on link "Send to a new recipient" at bounding box center [468, 68] width 134 height 19
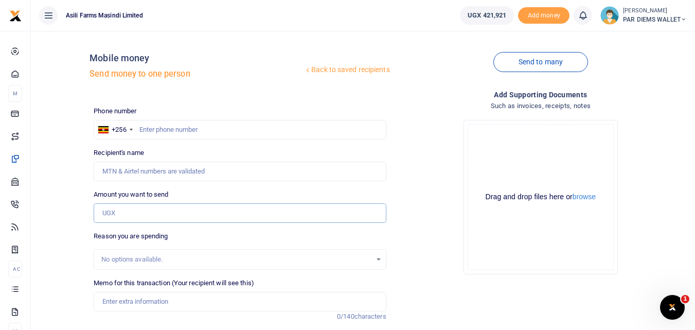
click at [130, 211] on input "Amount you want to send" at bounding box center [240, 213] width 292 height 20
paste input "256763722262"
type input "256763722262"
click at [148, 132] on input "text" at bounding box center [240, 130] width 292 height 20
type input "763722262"
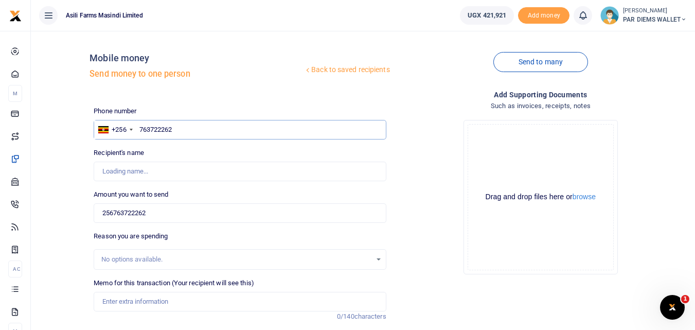
type input "Polline Nangabi"
type input "763722262"
click at [154, 212] on input "256763722262" at bounding box center [240, 213] width 292 height 20
type input "2"
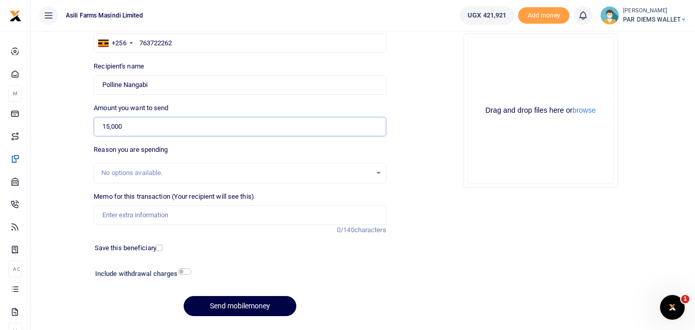
scroll to position [105, 0]
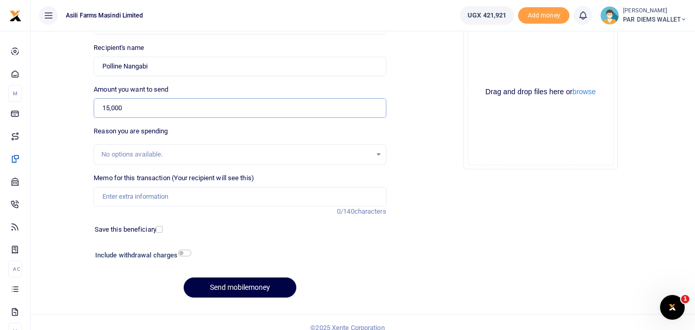
type input "15,000"
click at [168, 200] on input "Memo for this transaction (Your recipient will see this)" at bounding box center [240, 197] width 292 height 20
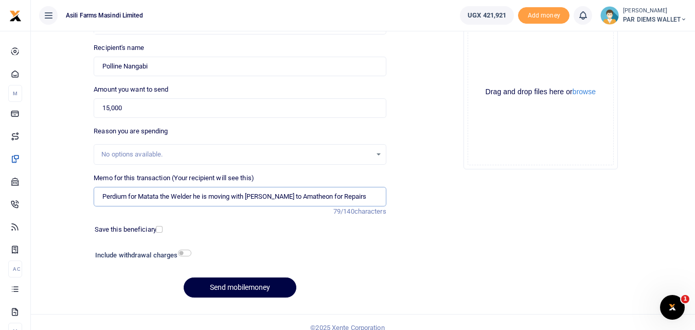
type input "Perdium for Matata the Welder he is moving with Abdual to Amatheon for Repairs"
click at [503, 55] on div "Drag and drop files here or browse Powered by Uppy" at bounding box center [541, 92] width 146 height 146
click at [496, 56] on div "Drag and drop files here or browse Powered by Uppy" at bounding box center [541, 92] width 146 height 146
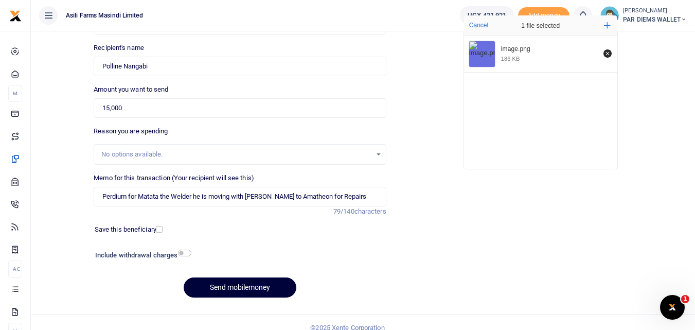
click at [254, 286] on button "Send mobilemoney" at bounding box center [240, 287] width 113 height 20
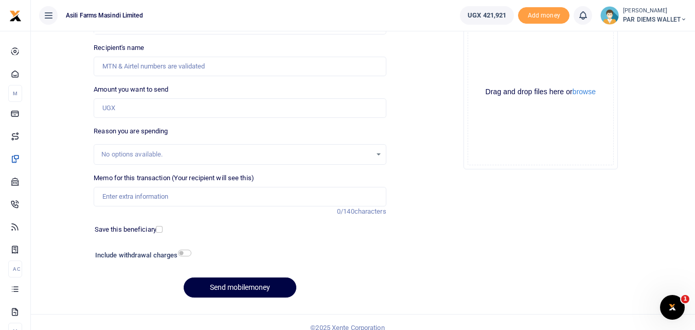
click at [381, 231] on div "Save this beneficiary" at bounding box center [235, 229] width 301 height 11
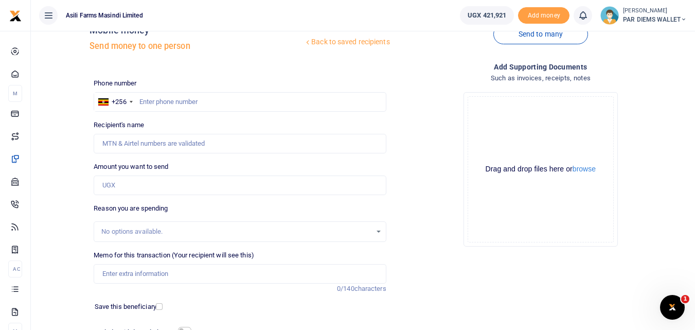
scroll to position [27, 0]
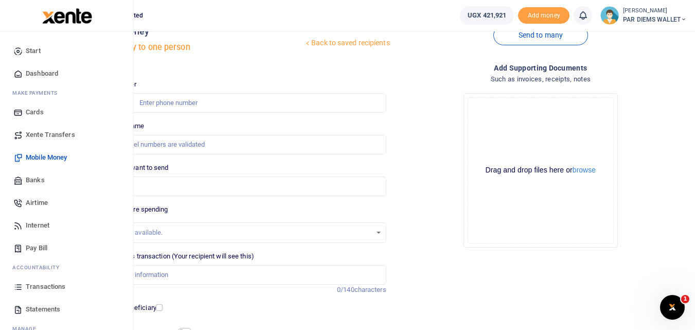
click at [16, 287] on icon at bounding box center [17, 286] width 9 height 9
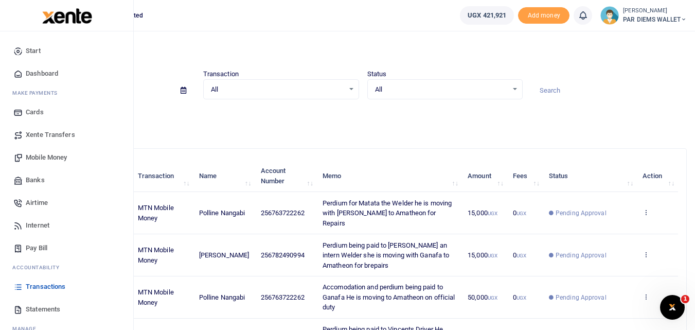
click at [39, 158] on span "Mobile Money" at bounding box center [46, 157] width 41 height 10
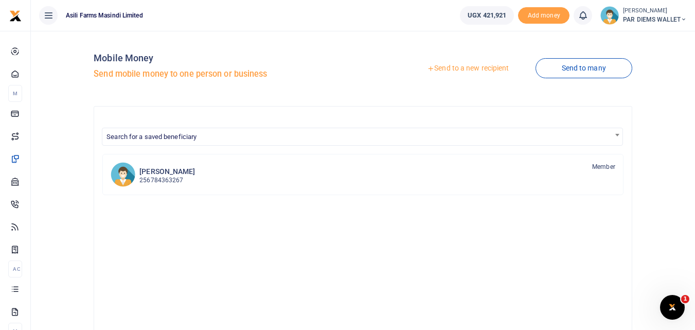
click at [451, 64] on link "Send to a new recipient" at bounding box center [468, 68] width 134 height 19
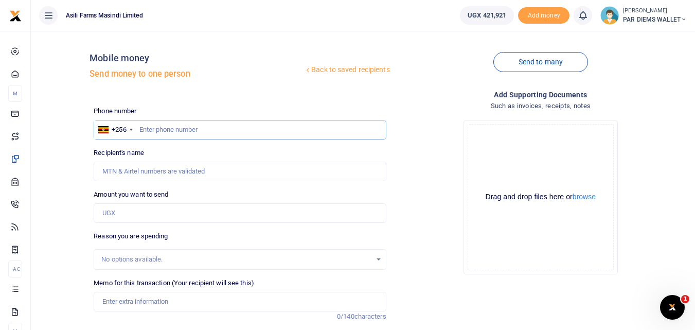
click at [164, 125] on input "text" at bounding box center [240, 130] width 292 height 20
click at [182, 133] on input "text" at bounding box center [240, 130] width 292 height 20
type input "777770308"
type input "[PERSON_NAME] Bbaale"
type input "777770308"
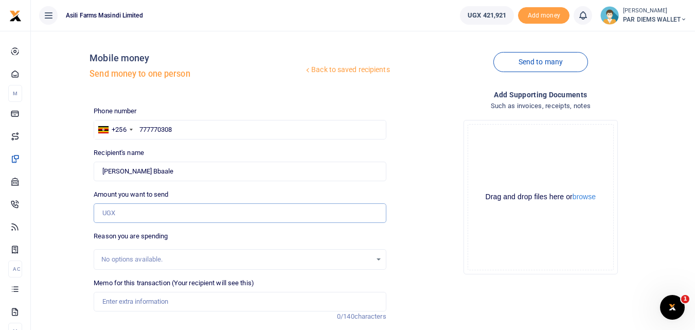
click at [155, 220] on input "Amount you want to send" at bounding box center [240, 213] width 292 height 20
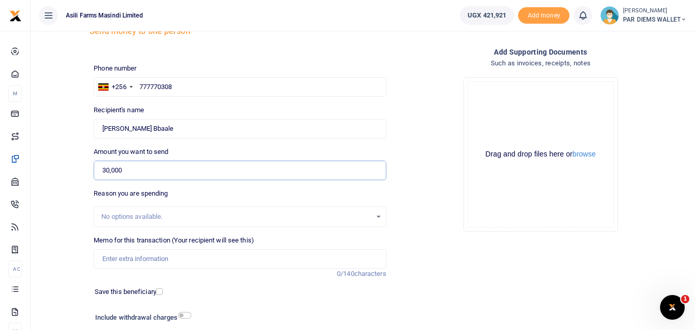
scroll to position [83, 0]
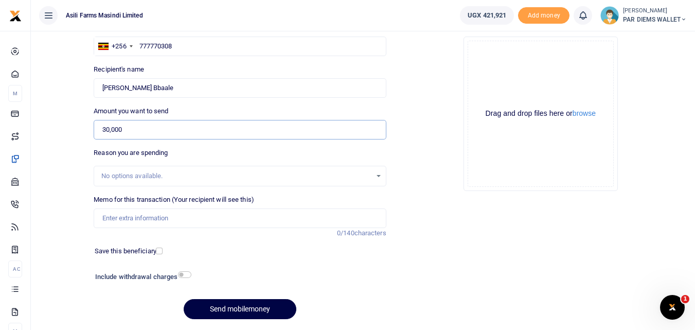
type input "30,000"
click at [113, 219] on input "Memo for this transaction (Your recipient will see this)" at bounding box center [240, 218] width 292 height 20
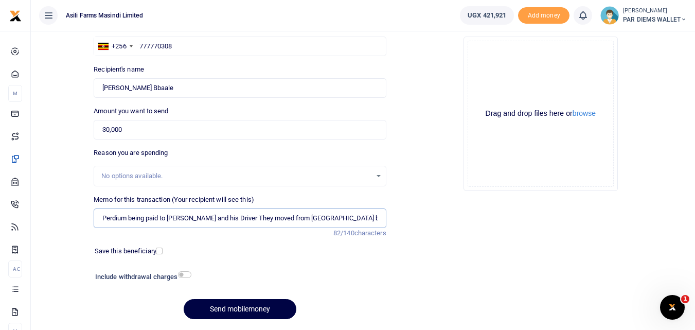
type input "Perdium being paid to Rogers and his Driver They moved from Kilak back to Bunyo…"
click at [501, 65] on div "Drag and drop files here or browse Powered by Uppy" at bounding box center [541, 114] width 146 height 146
click at [499, 63] on div "Drag and drop files here or browse Powered by Uppy" at bounding box center [541, 114] width 146 height 146
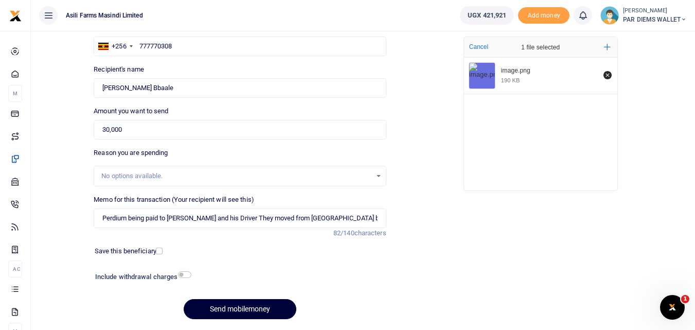
click at [247, 308] on button "Send mobilemoney" at bounding box center [240, 309] width 113 height 20
click at [472, 292] on div "Add supporting Documents Such as invoices, receipts, notes Drop your files here…" at bounding box center [541, 167] width 301 height 322
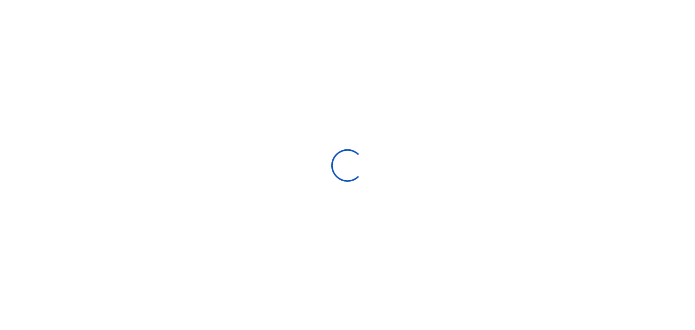
scroll to position [83, 0]
select select "Loading bundles"
select select
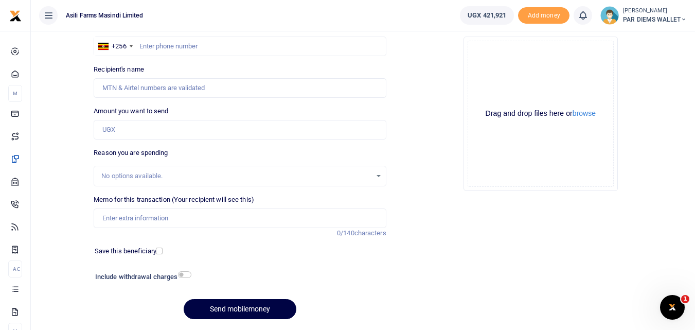
scroll to position [0, 0]
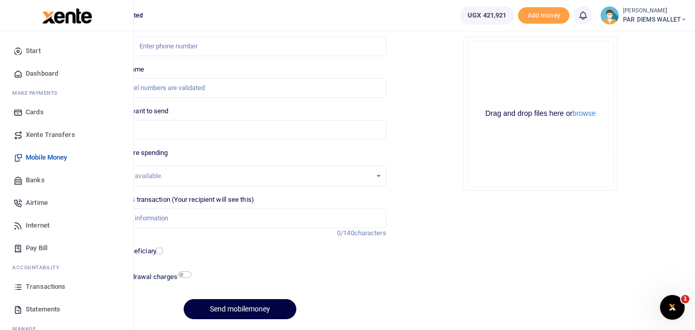
click at [24, 284] on link "Transactions" at bounding box center [66, 286] width 117 height 23
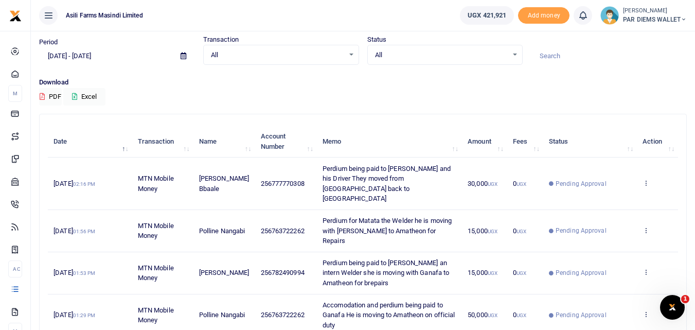
scroll to position [32, 0]
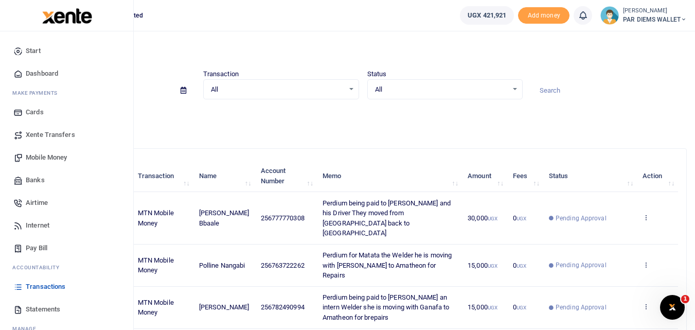
click at [49, 158] on span "Mobile Money" at bounding box center [46, 157] width 41 height 10
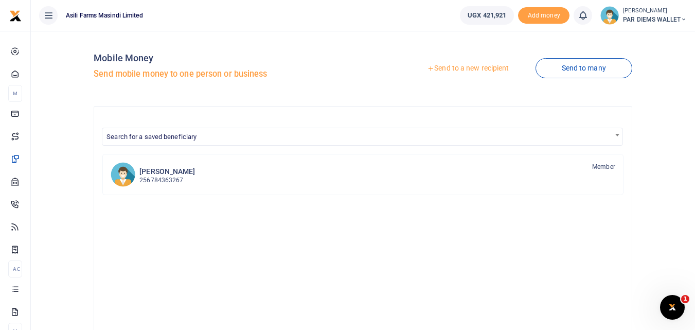
click at [472, 63] on link "Send to a new recipient" at bounding box center [468, 68] width 134 height 19
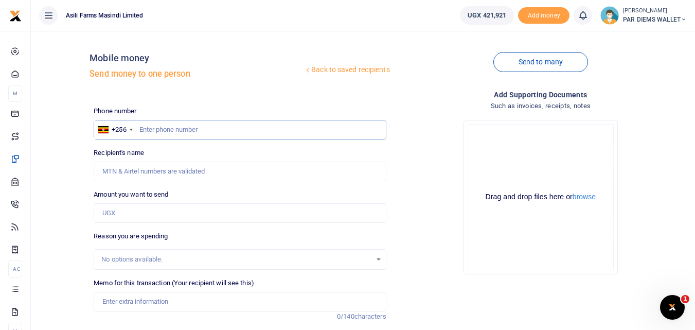
click at [178, 130] on input "text" at bounding box center [240, 130] width 292 height 20
type input "781369760"
type input "[PERSON_NAME]"
type input "781369760"
click at [133, 211] on input "Amount you want to send" at bounding box center [240, 213] width 292 height 20
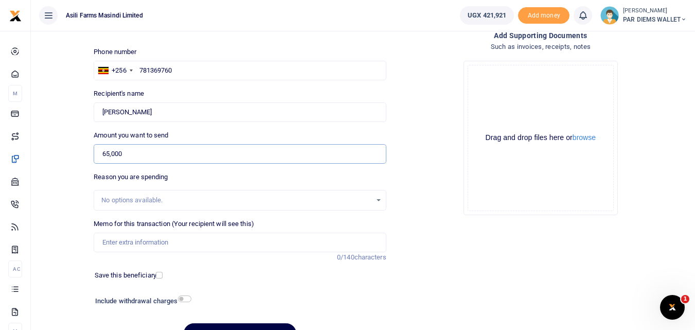
scroll to position [116, 0]
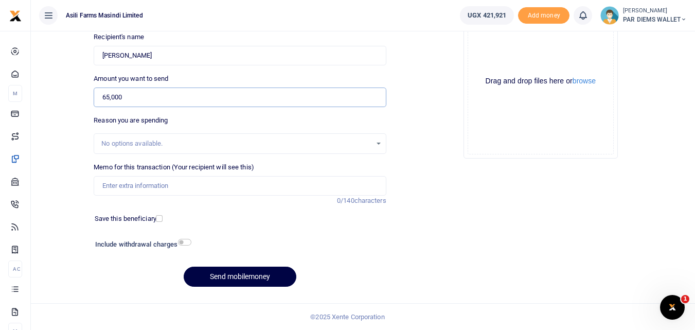
type input "65,000"
click at [112, 184] on input "Memo for this transaction (Your recipient will see this)" at bounding box center [240, 186] width 292 height 20
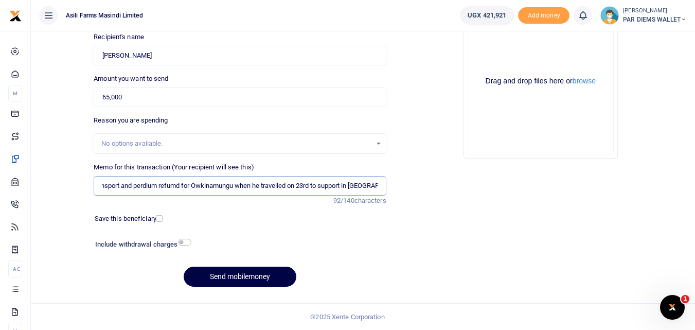
scroll to position [0, 15]
type input "Transport and perdium refumd for Owkinamungu when he travelled on 23rd to suppo…"
click at [484, 50] on div "Drag and drop files here or browse Powered by Uppy" at bounding box center [541, 81] width 146 height 146
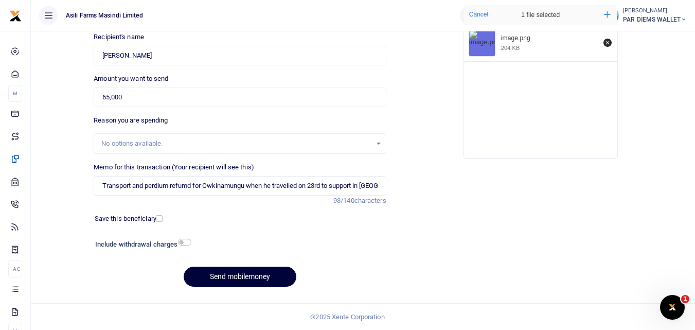
click at [256, 276] on button "Send mobilemoney" at bounding box center [240, 277] width 113 height 20
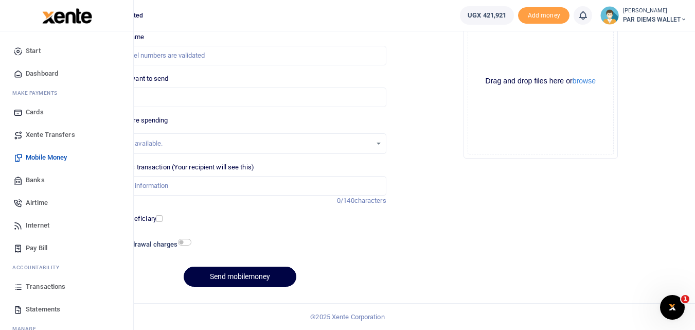
click at [22, 285] on icon at bounding box center [17, 286] width 9 height 9
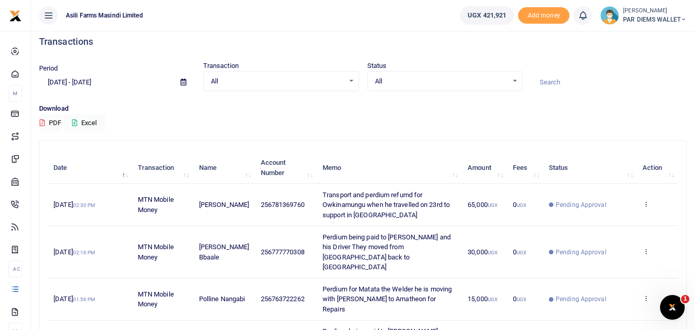
scroll to position [5, 0]
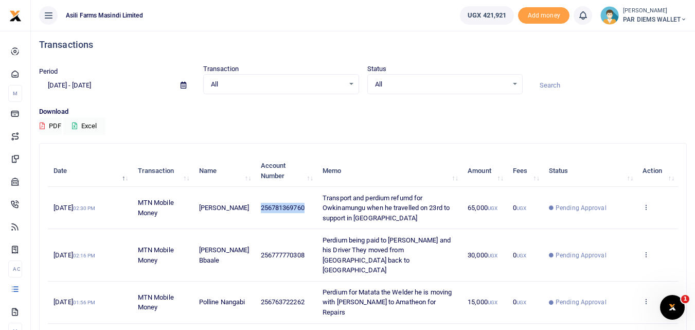
drag, startPoint x: 300, startPoint y: 205, endPoint x: 246, endPoint y: 205, distance: 54.1
click at [255, 205] on td "256781369760" at bounding box center [286, 208] width 62 height 42
copy span "256781369760"
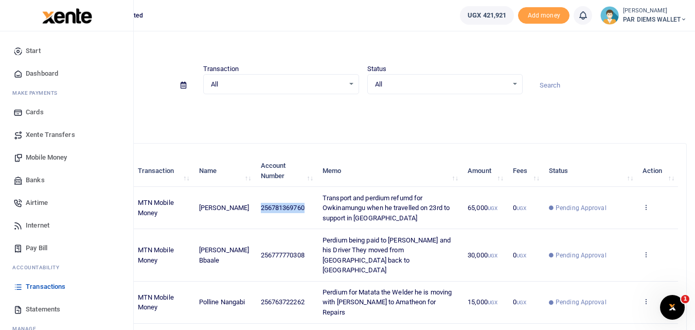
click at [53, 158] on span "Mobile Money" at bounding box center [46, 157] width 41 height 10
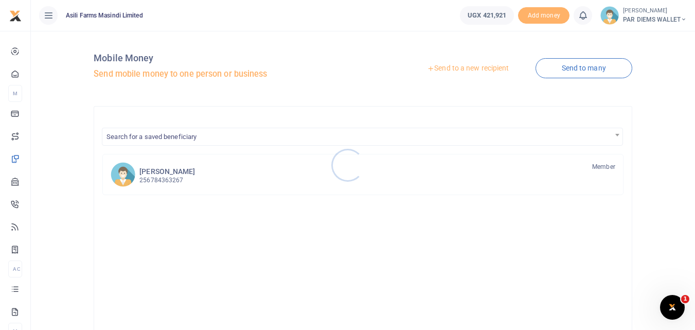
click at [464, 66] on div at bounding box center [347, 165] width 695 height 330
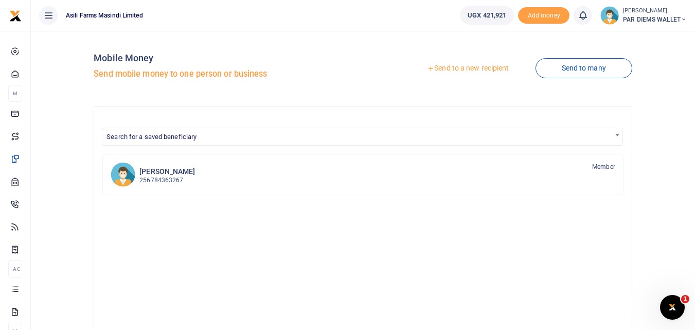
click at [464, 66] on link "Send to a new recipient" at bounding box center [468, 68] width 134 height 19
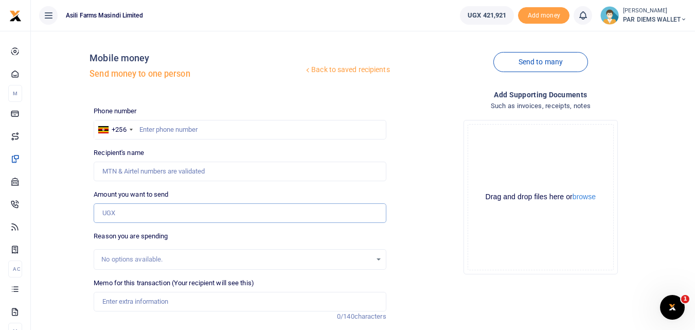
click at [120, 211] on input "Amount you want to send" at bounding box center [240, 213] width 292 height 20
paste input "256781369760"
type input "256781369760"
click at [151, 124] on input "text" at bounding box center [240, 130] width 292 height 20
type input "781369760"
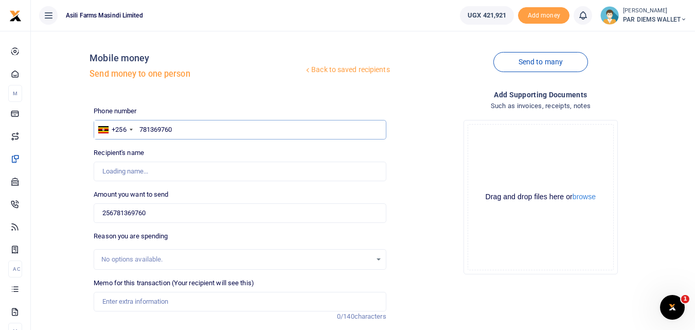
type input "[PERSON_NAME]"
type input "781369760"
click at [164, 211] on input "256781369760" at bounding box center [240, 213] width 292 height 20
type input "2"
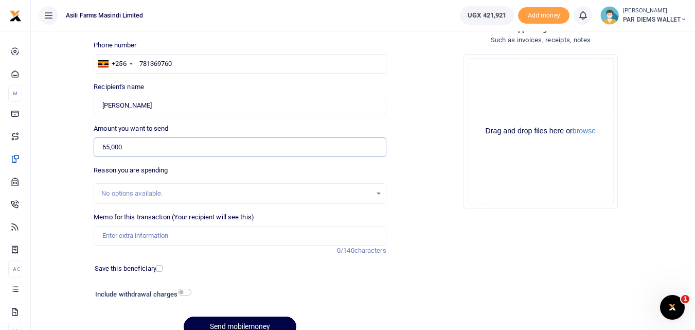
scroll to position [66, 0]
type input "65,000"
click at [149, 237] on input "Memo for this transaction (Your recipient will see this)" at bounding box center [240, 235] width 292 height 20
type input "A"
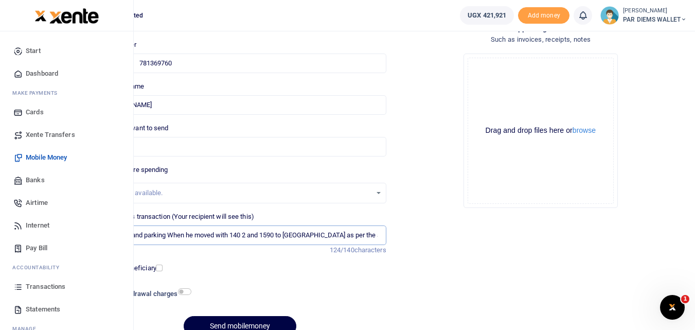
scroll to position [0, 109]
type input "Refund to Oketch for his Accomodation meals and parking When he moved with 140 …"
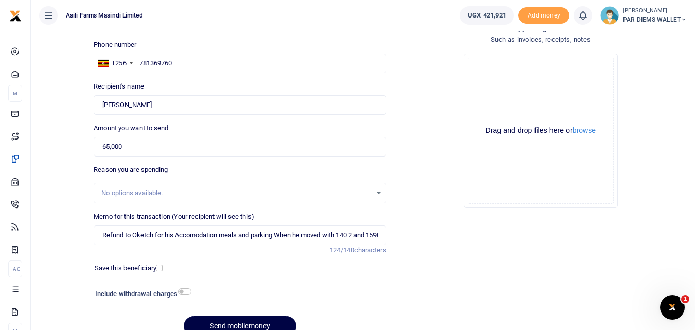
click at [513, 67] on div "Drag and drop files here or browse Powered by Uppy" at bounding box center [541, 131] width 146 height 146
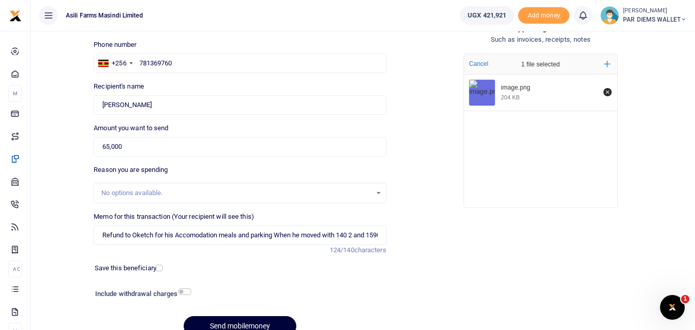
click at [274, 317] on button "Send mobilemoney" at bounding box center [240, 326] width 113 height 20
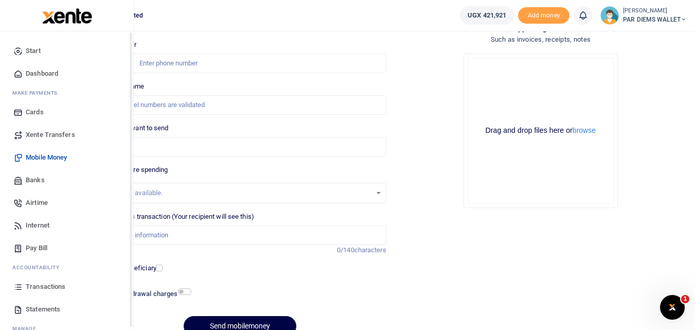
click at [21, 286] on icon at bounding box center [17, 286] width 9 height 9
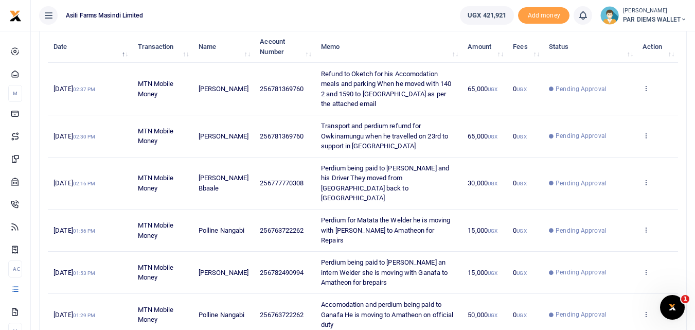
scroll to position [125, 0]
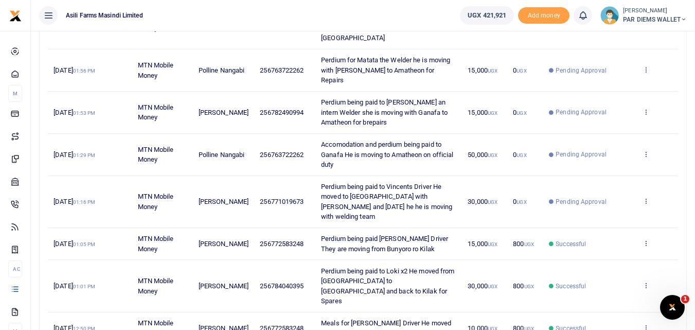
scroll to position [304, 0]
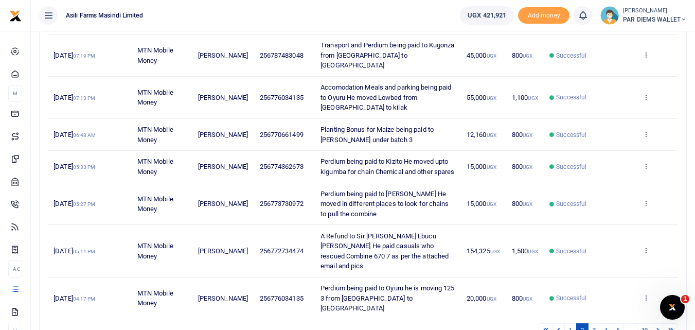
scroll to position [294, 0]
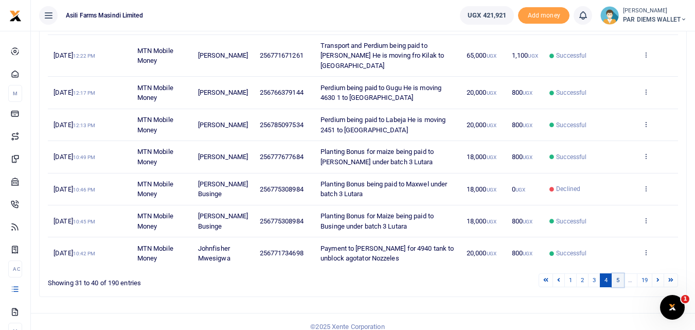
click at [616, 282] on link "5" at bounding box center [618, 280] width 12 height 14
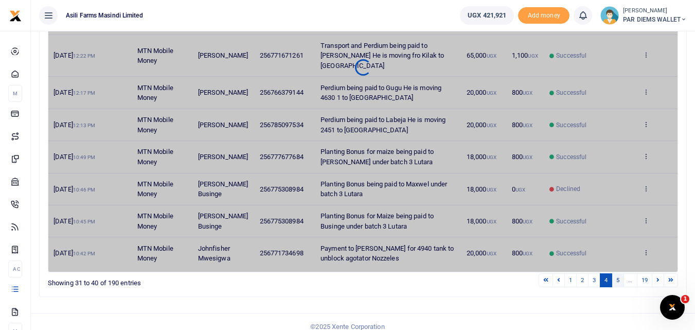
scroll to position [284, 0]
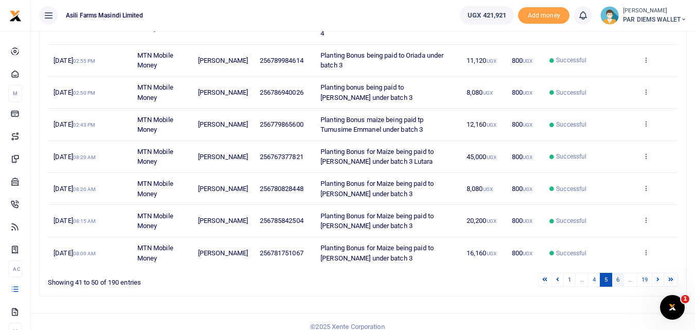
click at [620, 273] on link "6" at bounding box center [618, 280] width 12 height 14
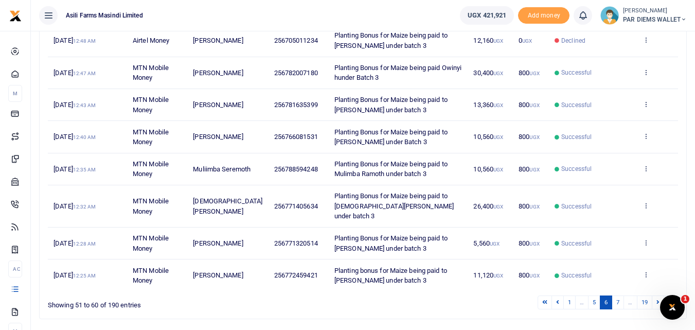
scroll to position [238, 0]
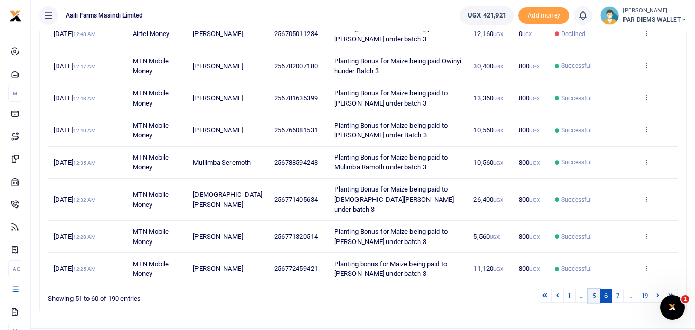
click at [596, 298] on link "5" at bounding box center [594, 296] width 12 height 14
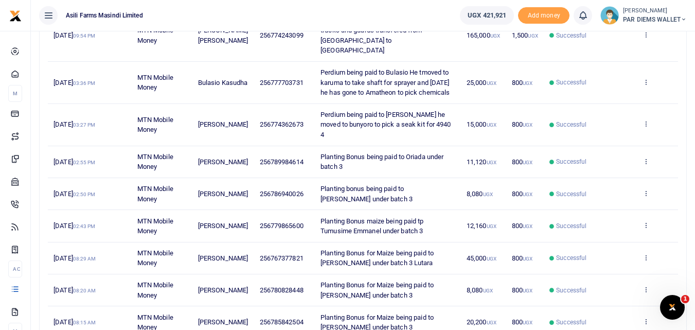
scroll to position [182, 0]
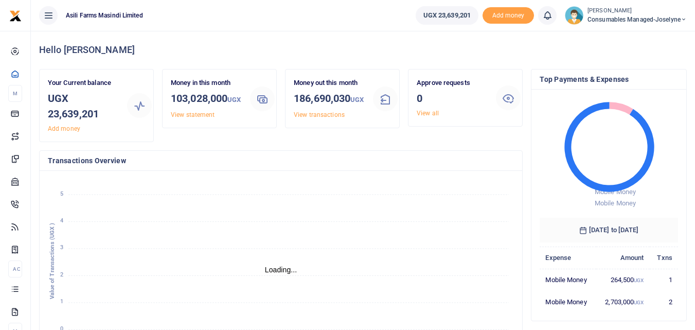
scroll to position [8, 8]
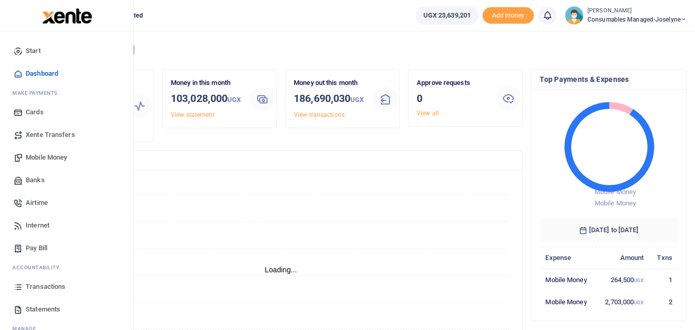
click at [15, 285] on icon at bounding box center [17, 286] width 9 height 9
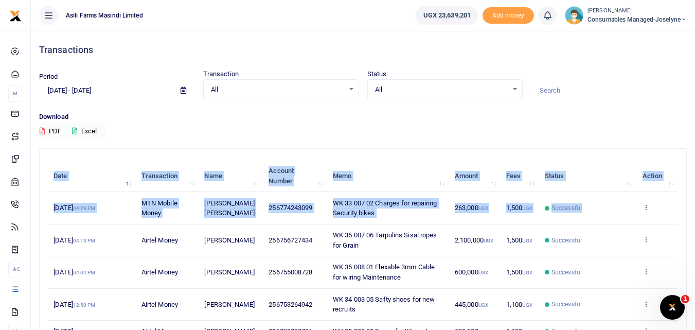
drag, startPoint x: 693, startPoint y: 143, endPoint x: 631, endPoint y: 216, distance: 96.0
click at [631, 216] on div "Transactions Period [DATE] - [DATE] Transaction All Select an option... All Air…" at bounding box center [363, 307] width 665 height 553
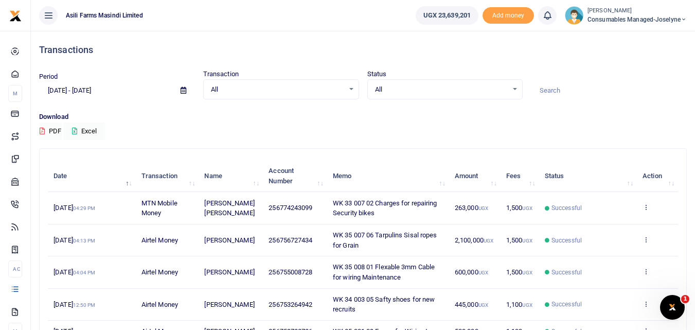
click at [611, 116] on p "Download" at bounding box center [363, 117] width 648 height 11
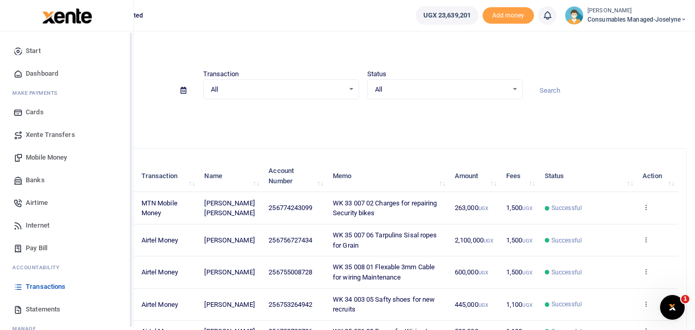
click at [34, 309] on span "Statements" at bounding box center [43, 309] width 34 height 10
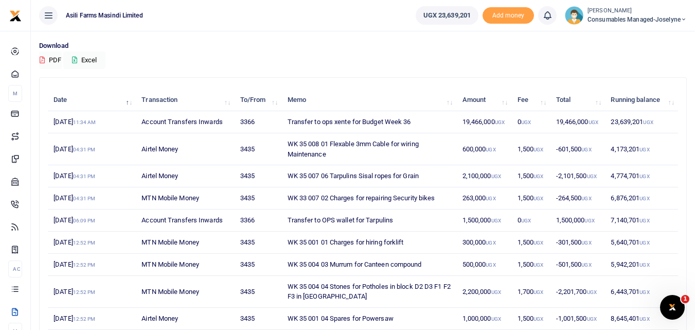
scroll to position [70, 0]
